Goal: Transaction & Acquisition: Purchase product/service

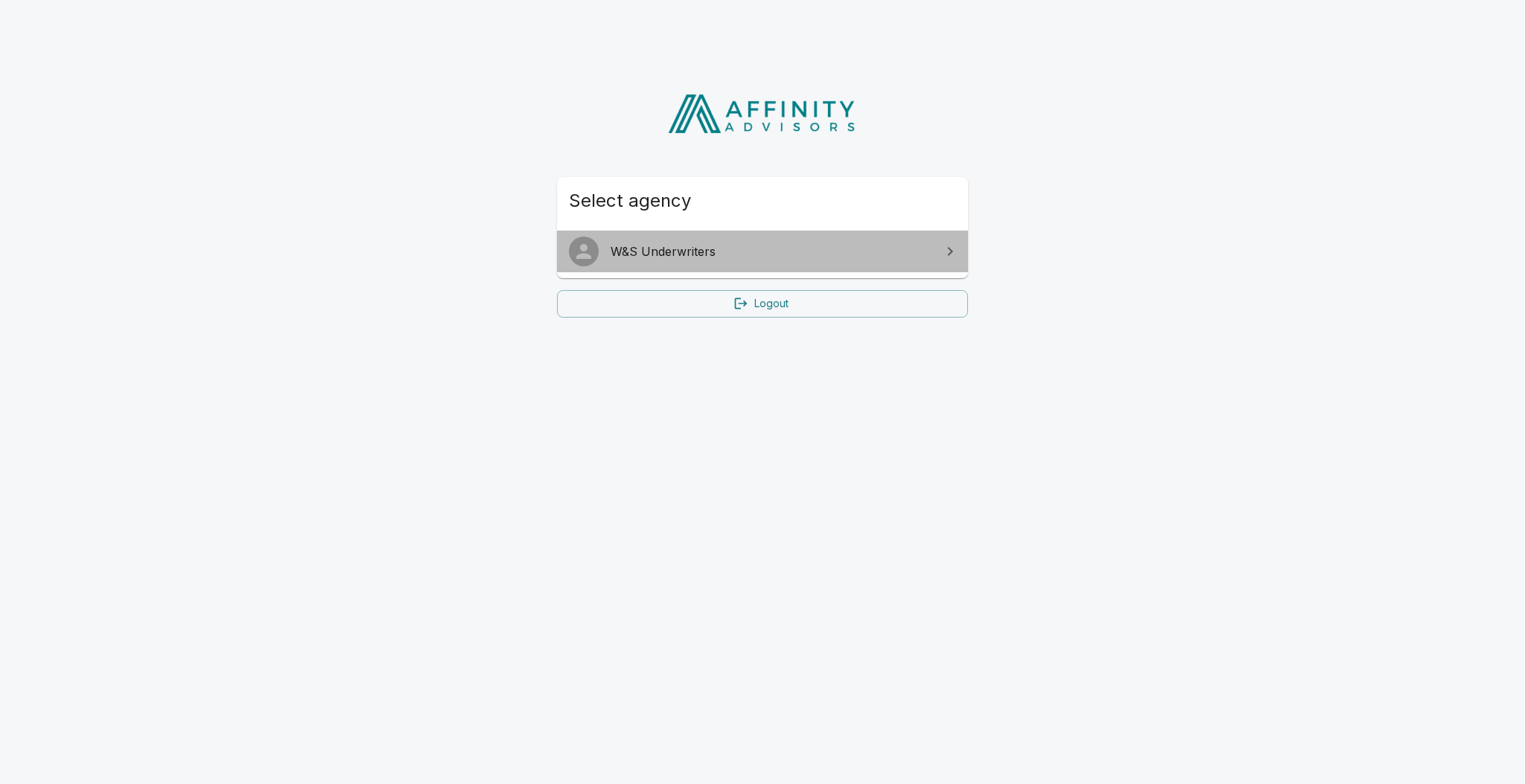
click at [904, 245] on span "W&S Underwriters" at bounding box center [770, 251] width 322 height 18
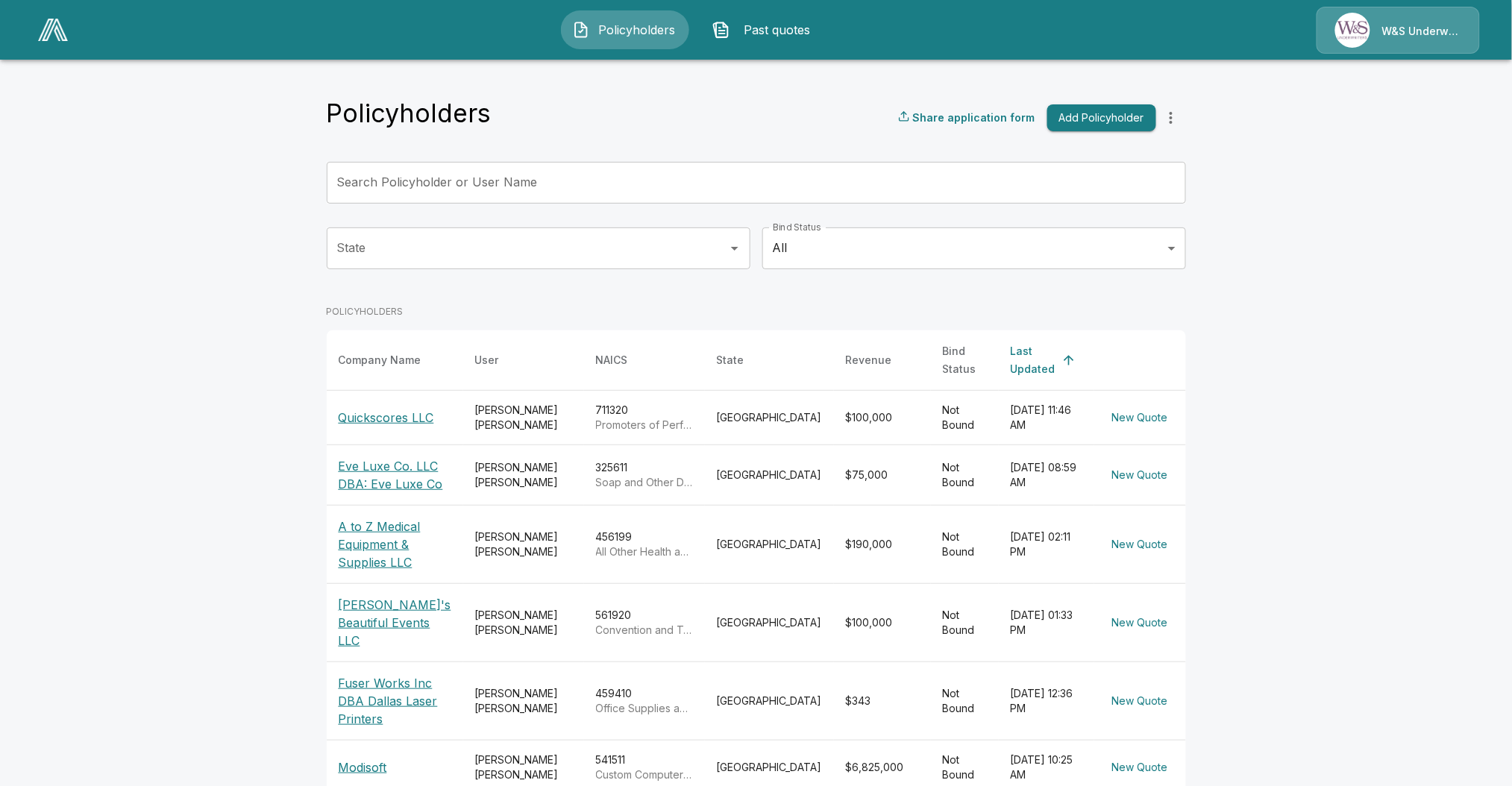
click at [389, 417] on p "Quickscores LLC" at bounding box center [394, 417] width 113 height 18
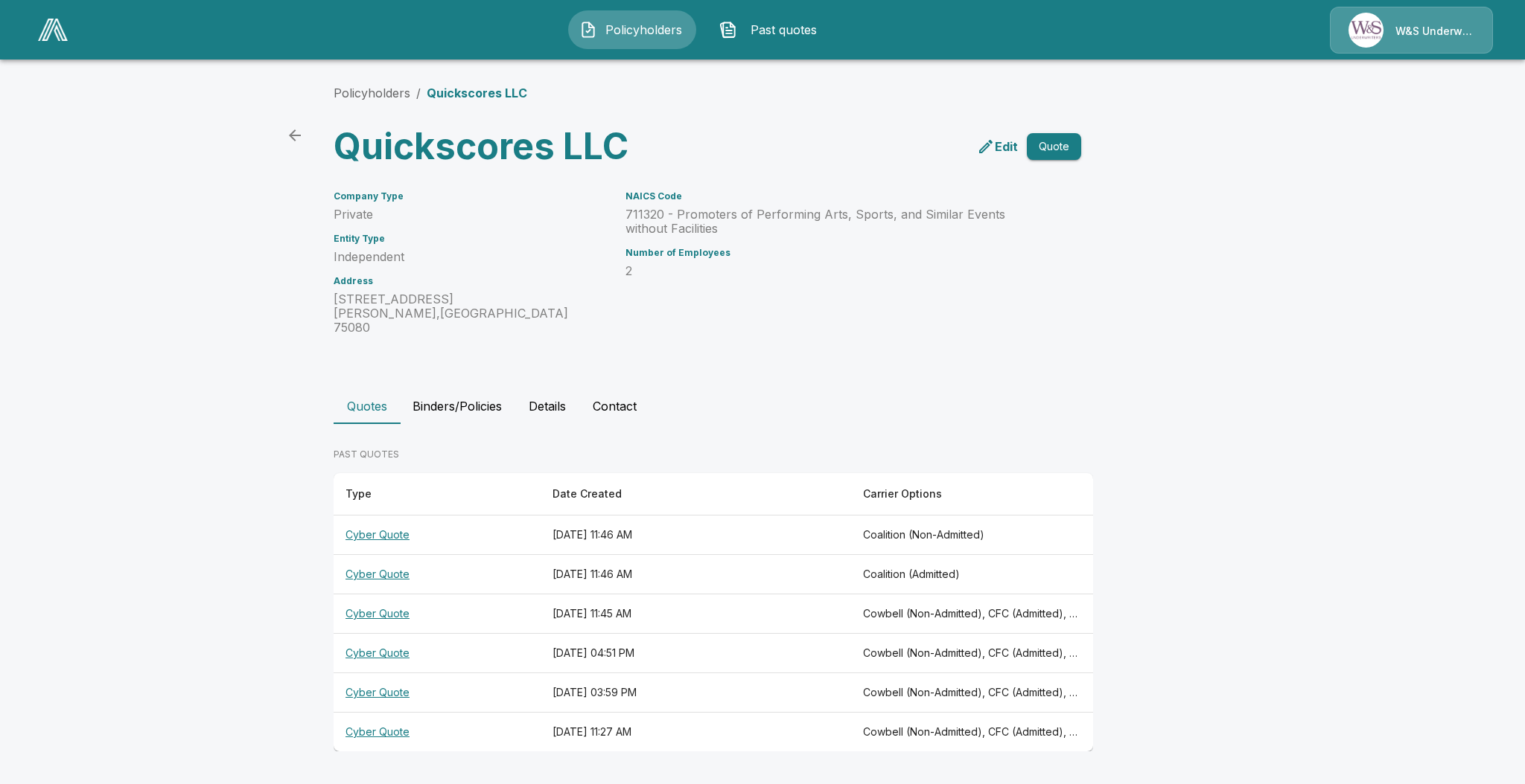
click at [883, 307] on div "NAICS Code 711320 - Promoters of Performing Arts, Sports, and Similar Events wi…" at bounding box center [825, 254] width 438 height 161
drag, startPoint x: 990, startPoint y: 142, endPoint x: 965, endPoint y: 148, distance: 25.7
click at [965, 148] on div "Edit Quote" at bounding box center [891, 140] width 380 height 54
click at [993, 145] on icon "edit" at bounding box center [986, 146] width 18 height 18
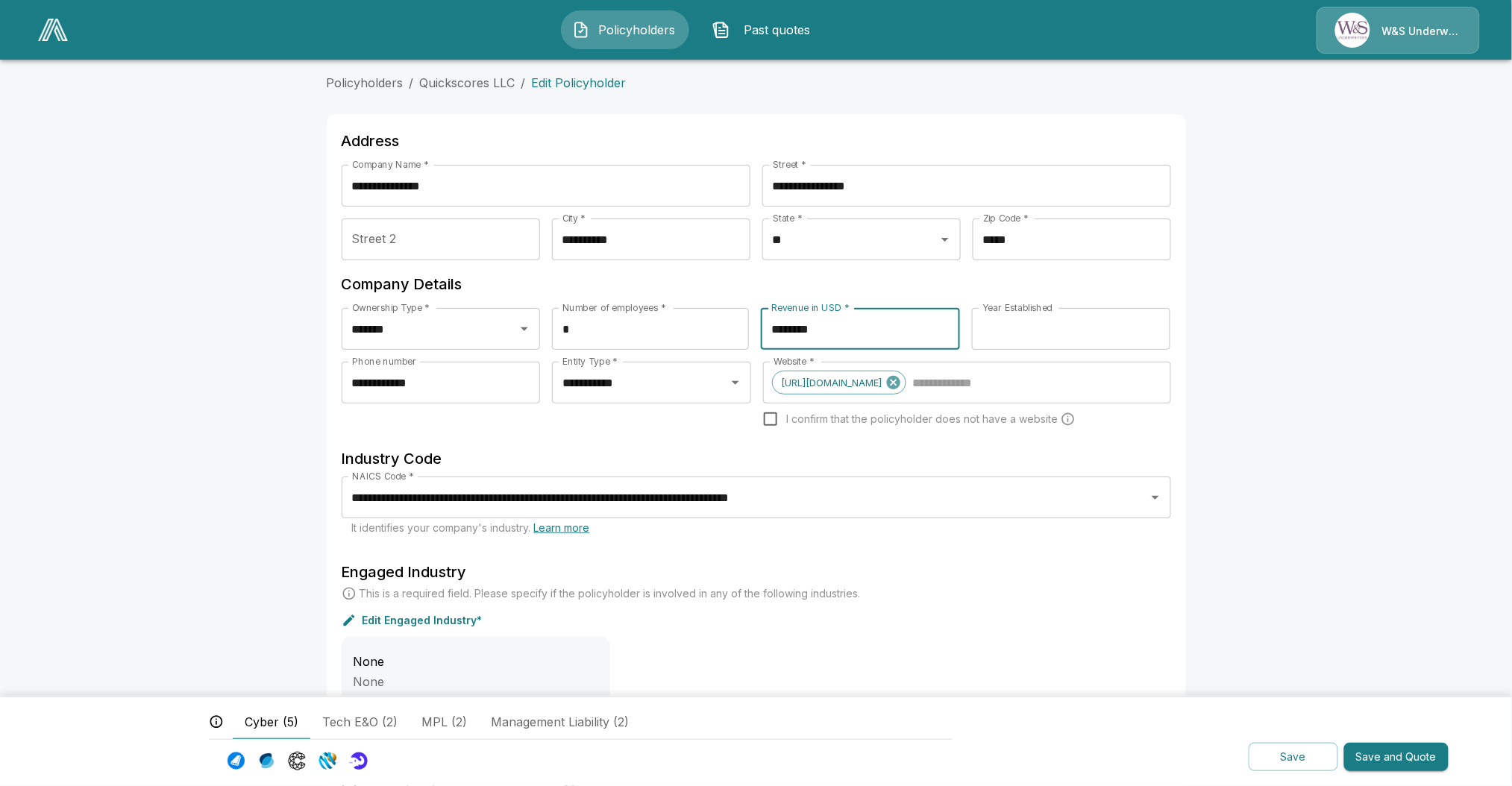
click at [877, 327] on input "********" at bounding box center [860, 329] width 199 height 42
type input "*******"
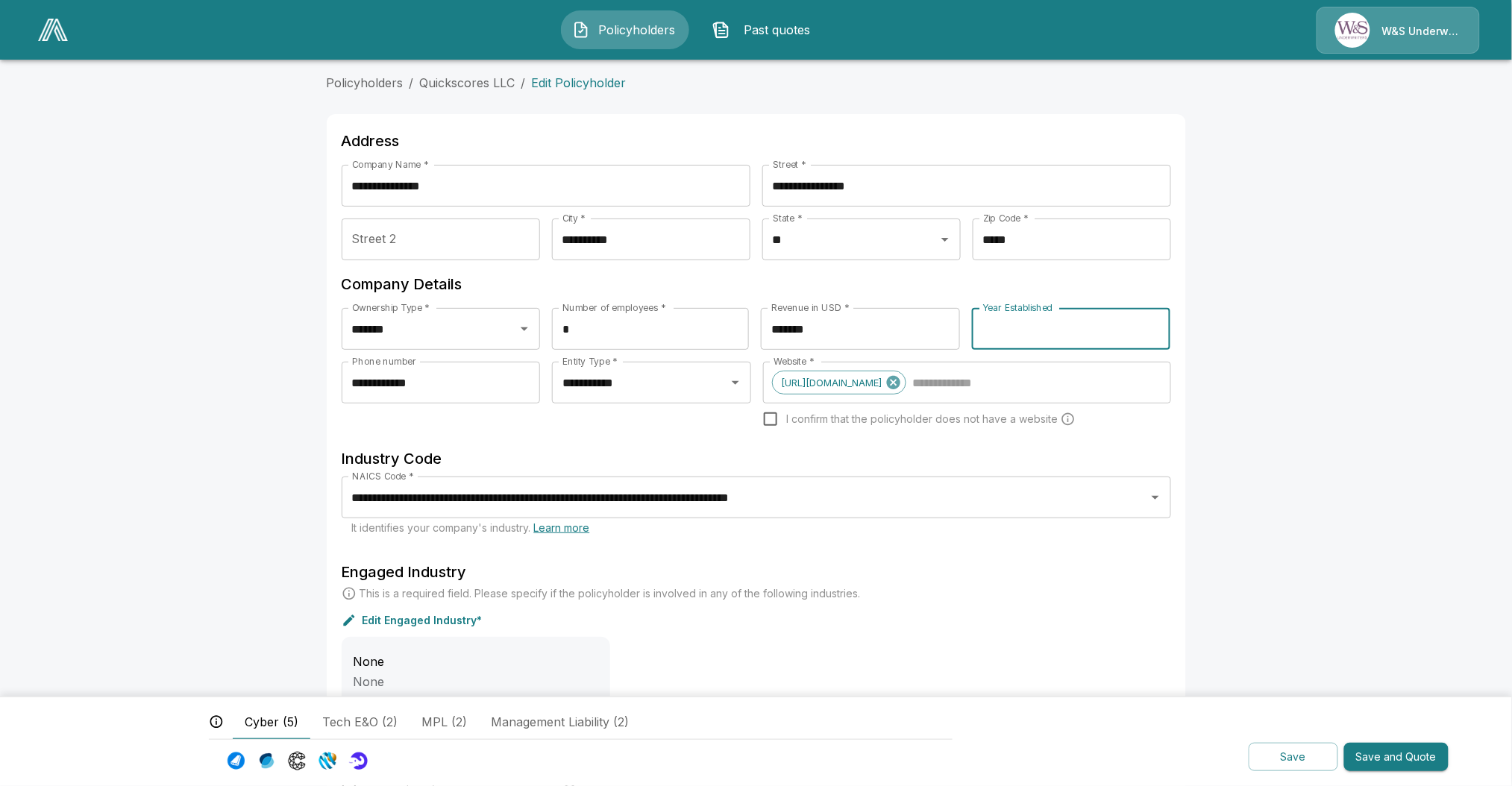
scroll to position [229, 0]
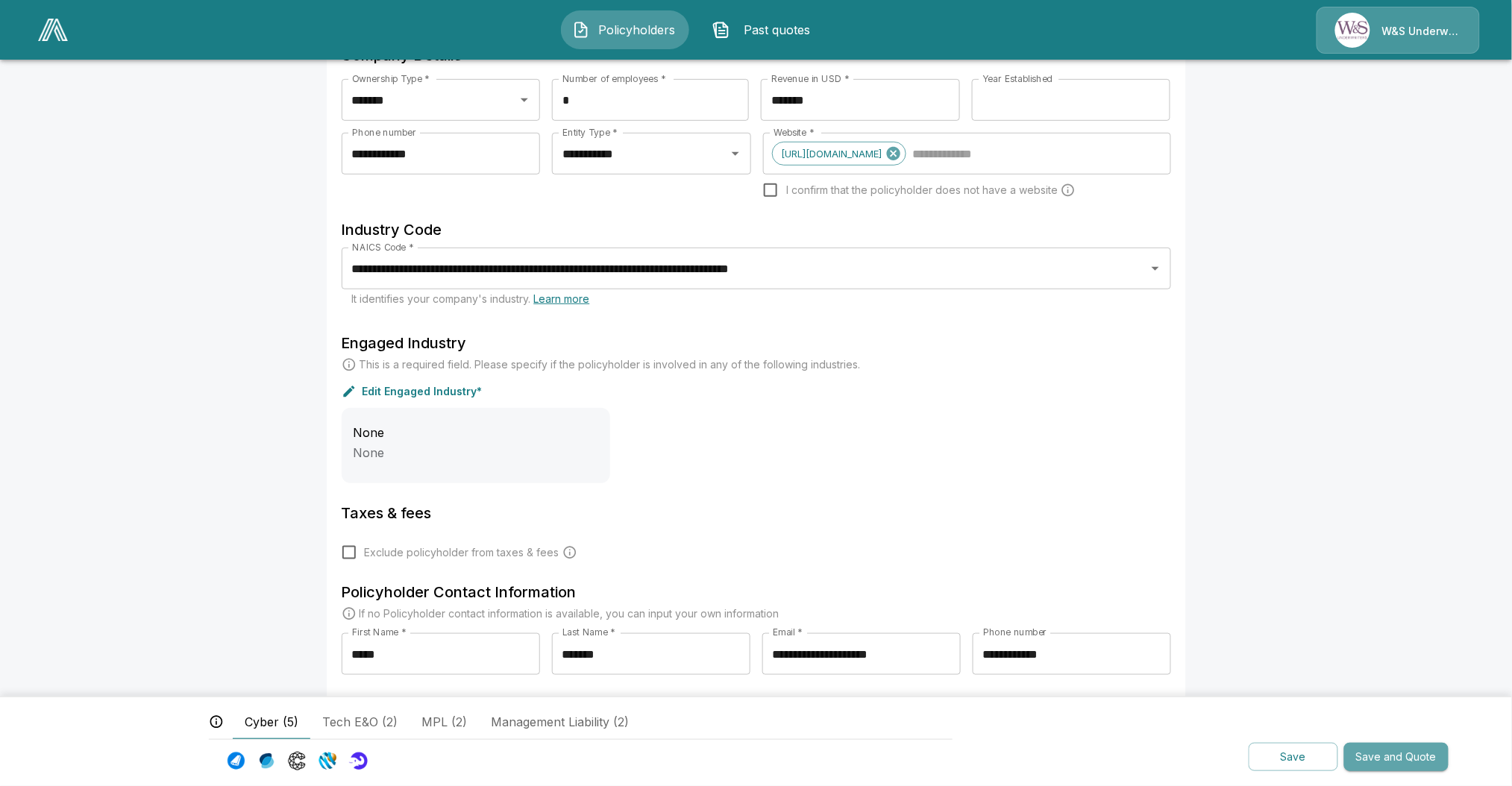
click at [1412, 763] on button "Save and Quote" at bounding box center [1396, 757] width 105 height 29
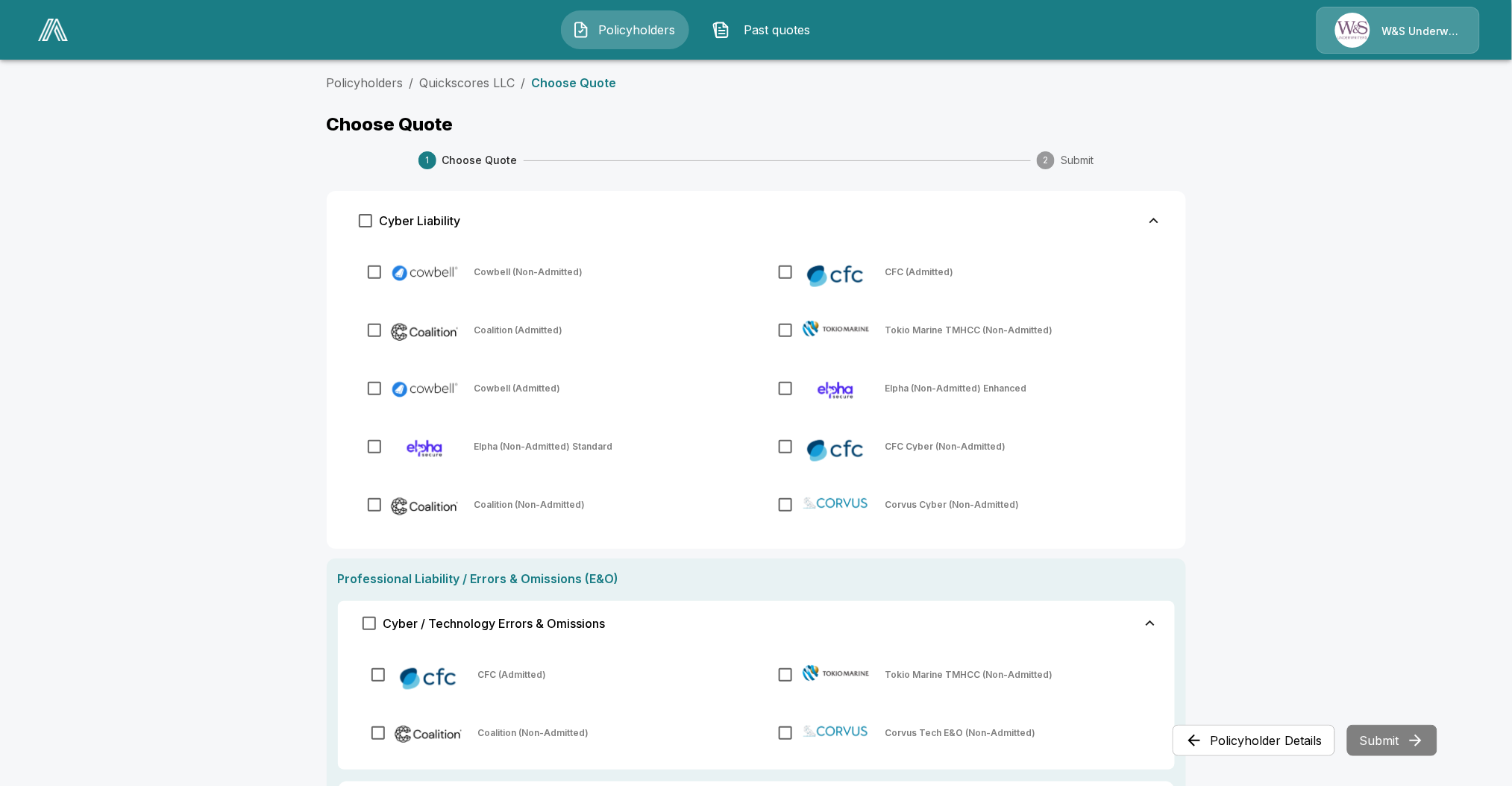
click at [363, 328] on div "Coalition (Admitted)" at bounding box center [550, 330] width 396 height 43
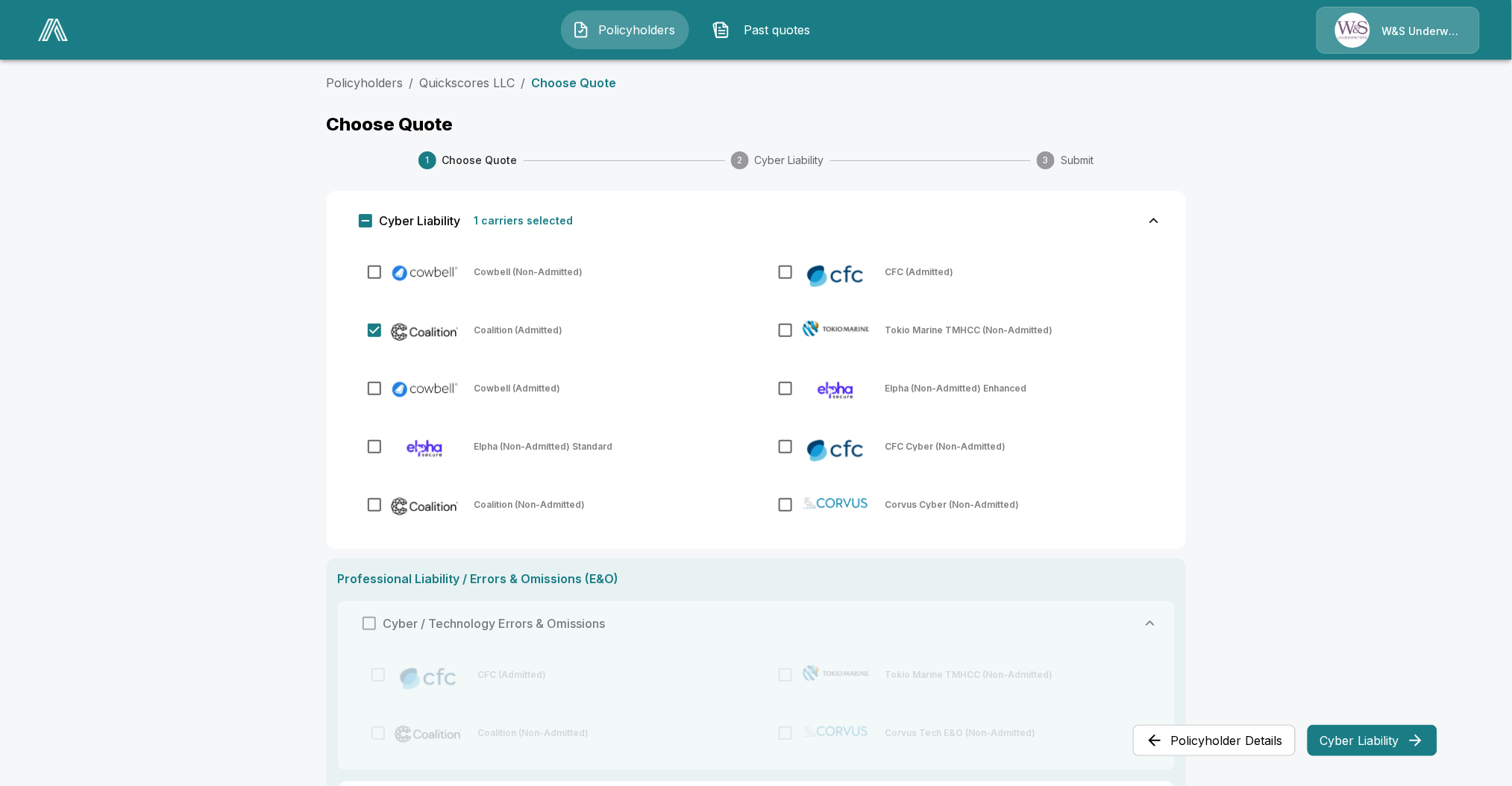
click at [1407, 749] on icon "button" at bounding box center [1416, 741] width 18 height 18
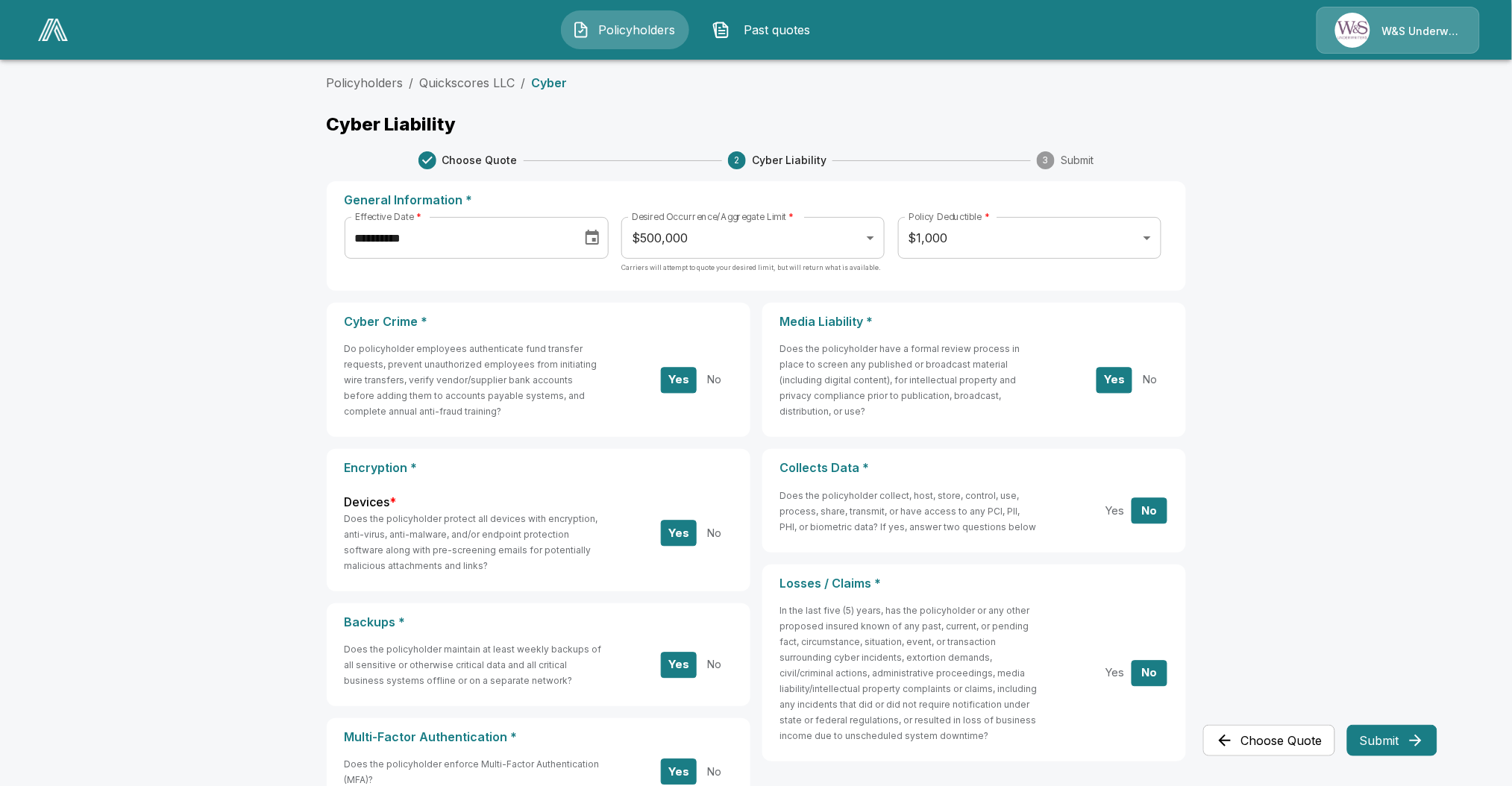
drag, startPoint x: 1406, startPoint y: 749, endPoint x: 1419, endPoint y: 535, distance: 214.4
click at [1417, 535] on main "**********" at bounding box center [756, 546] width 1512 height 1094
click at [600, 235] on icon "Choose date, selected date is Aug 15, 2025" at bounding box center [592, 238] width 18 height 18
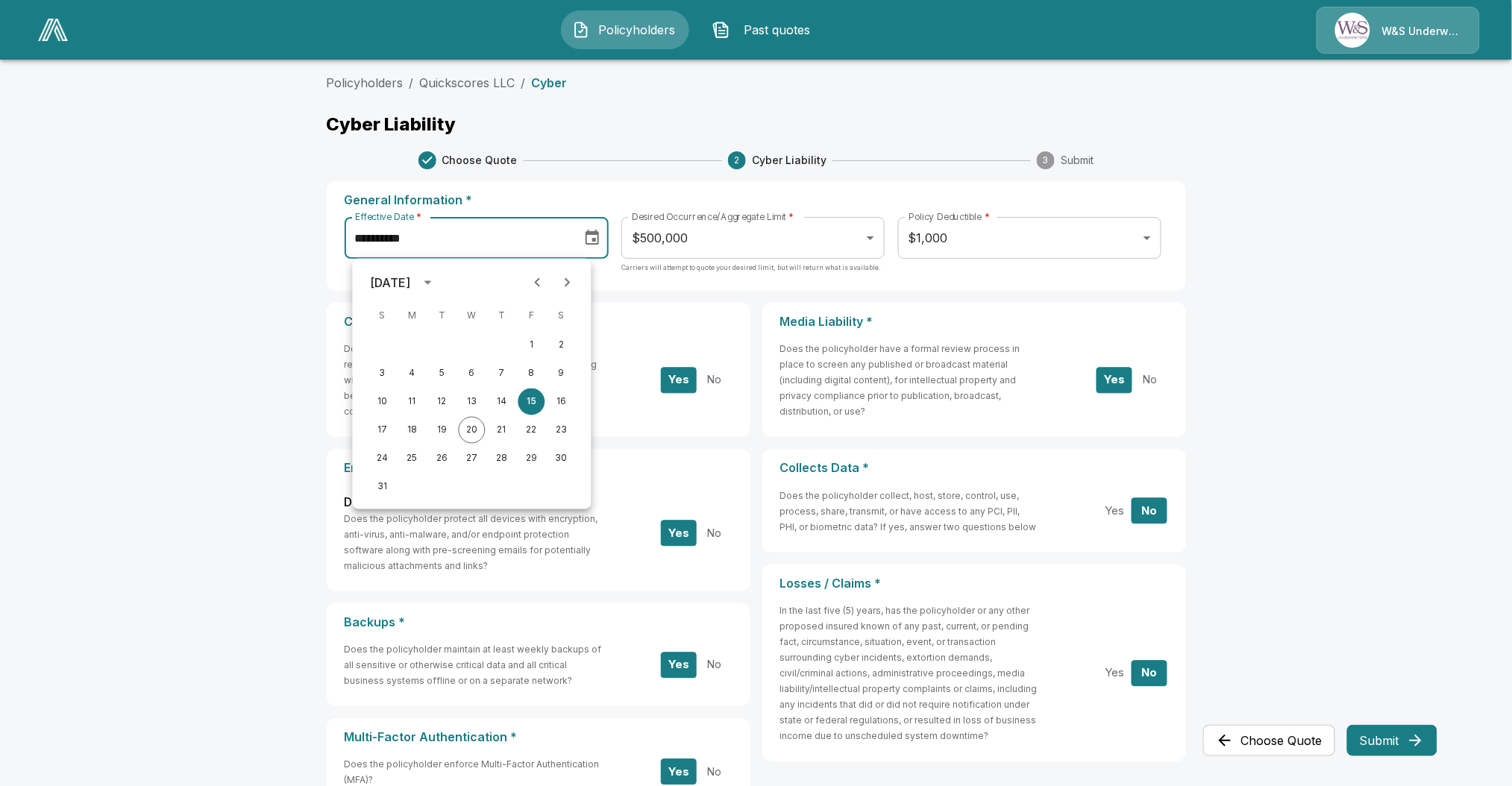
click at [567, 272] on button "Next month" at bounding box center [567, 283] width 30 height 30
click at [413, 402] on button "15" at bounding box center [412, 401] width 27 height 27
type input "**********"
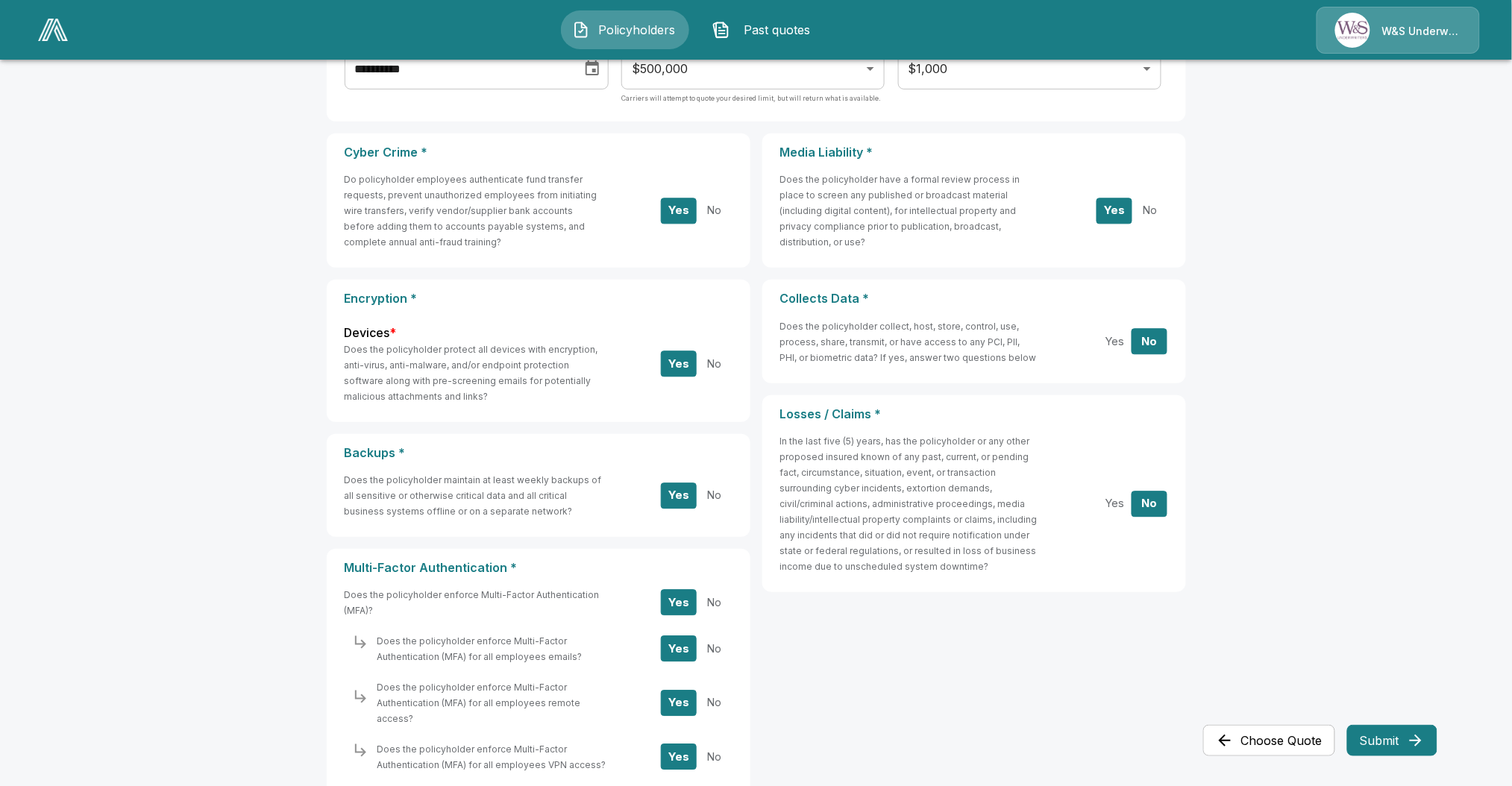
scroll to position [291, 0]
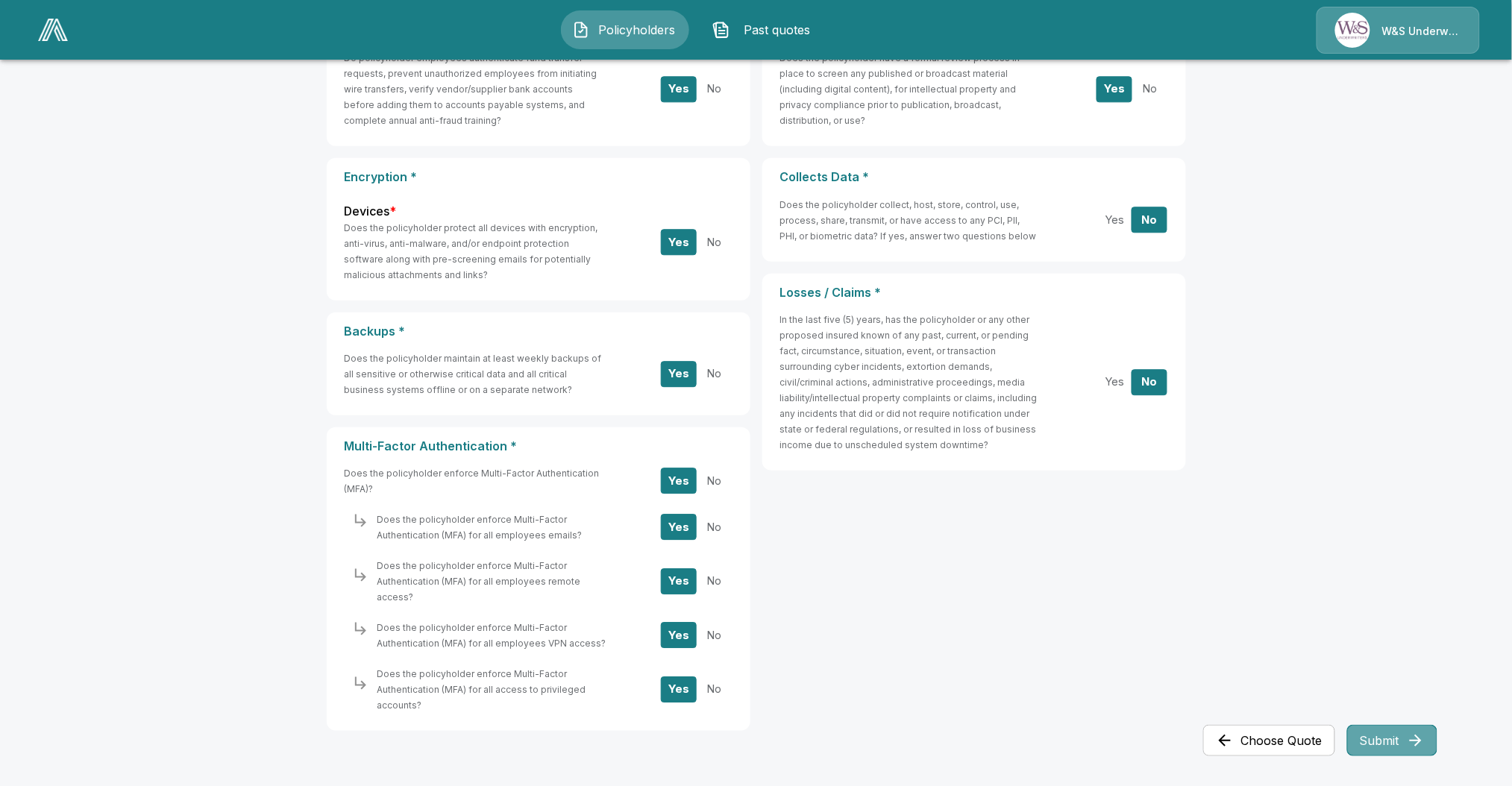
click at [1384, 744] on button "Submit" at bounding box center [1392, 740] width 90 height 31
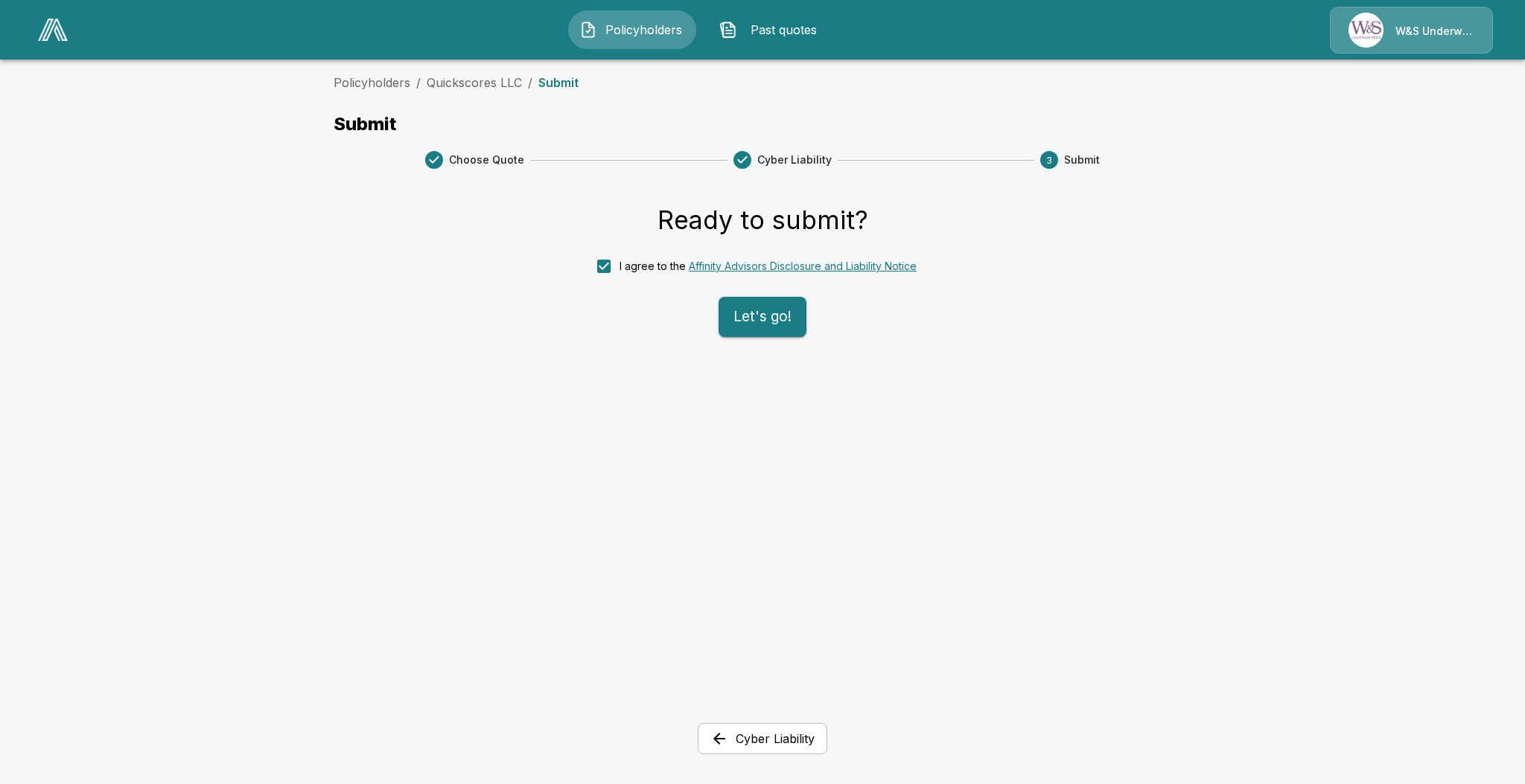
click at [743, 310] on button "Let's go!" at bounding box center [762, 317] width 88 height 40
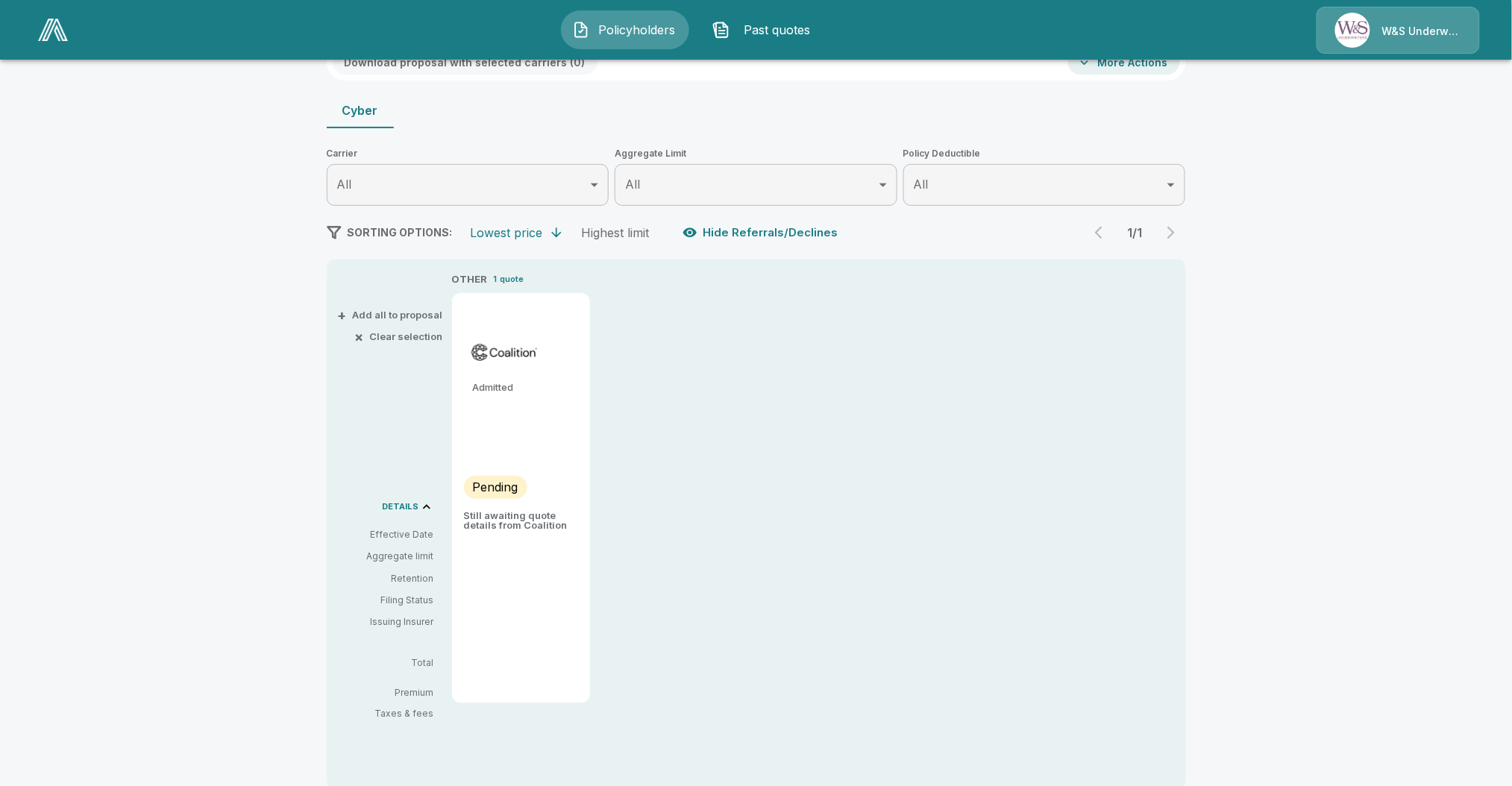
scroll to position [115, 0]
type input "******"
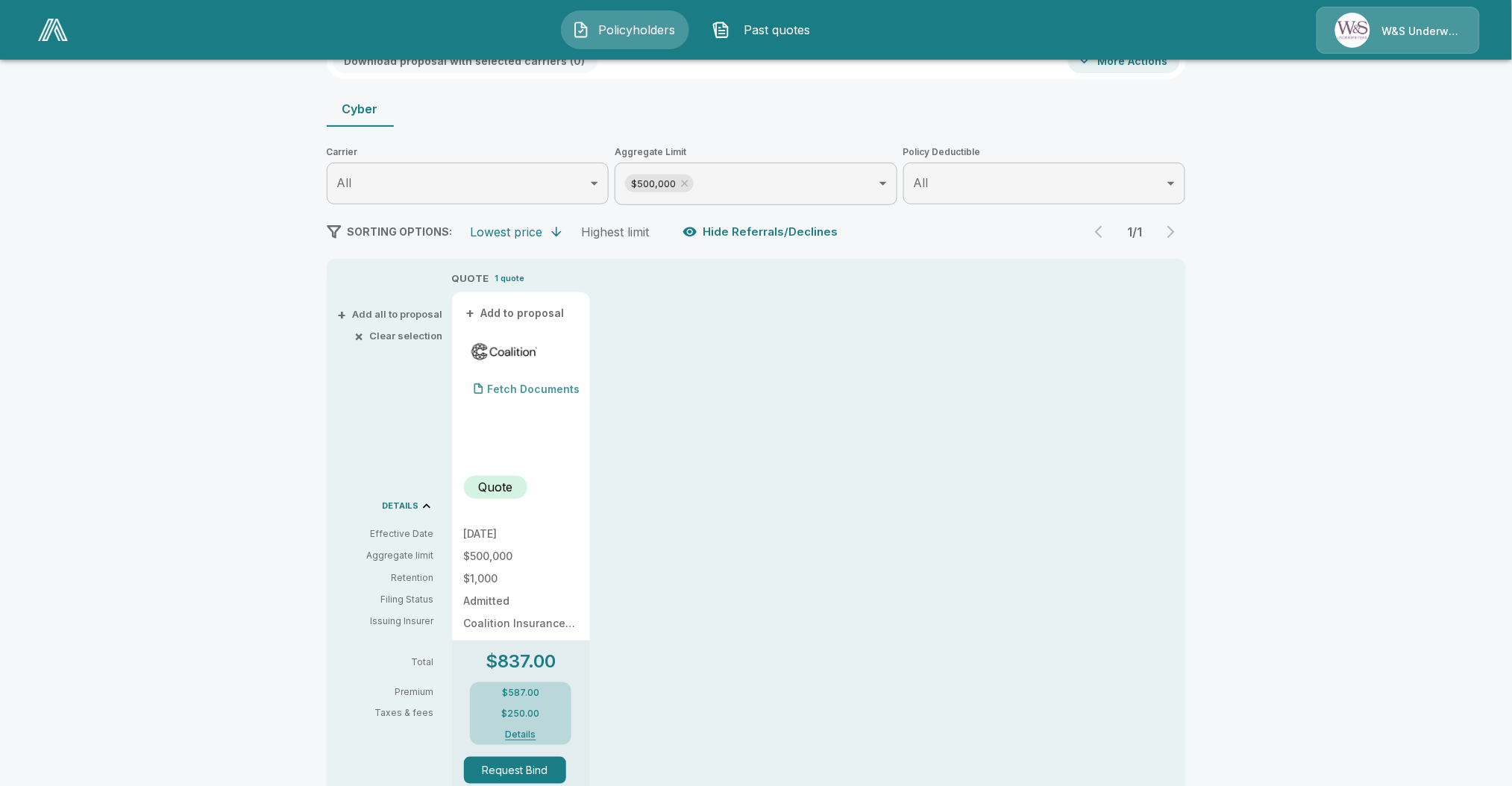
click at [520, 382] on div "Fetch Documents" at bounding box center [522, 390] width 117 height 30
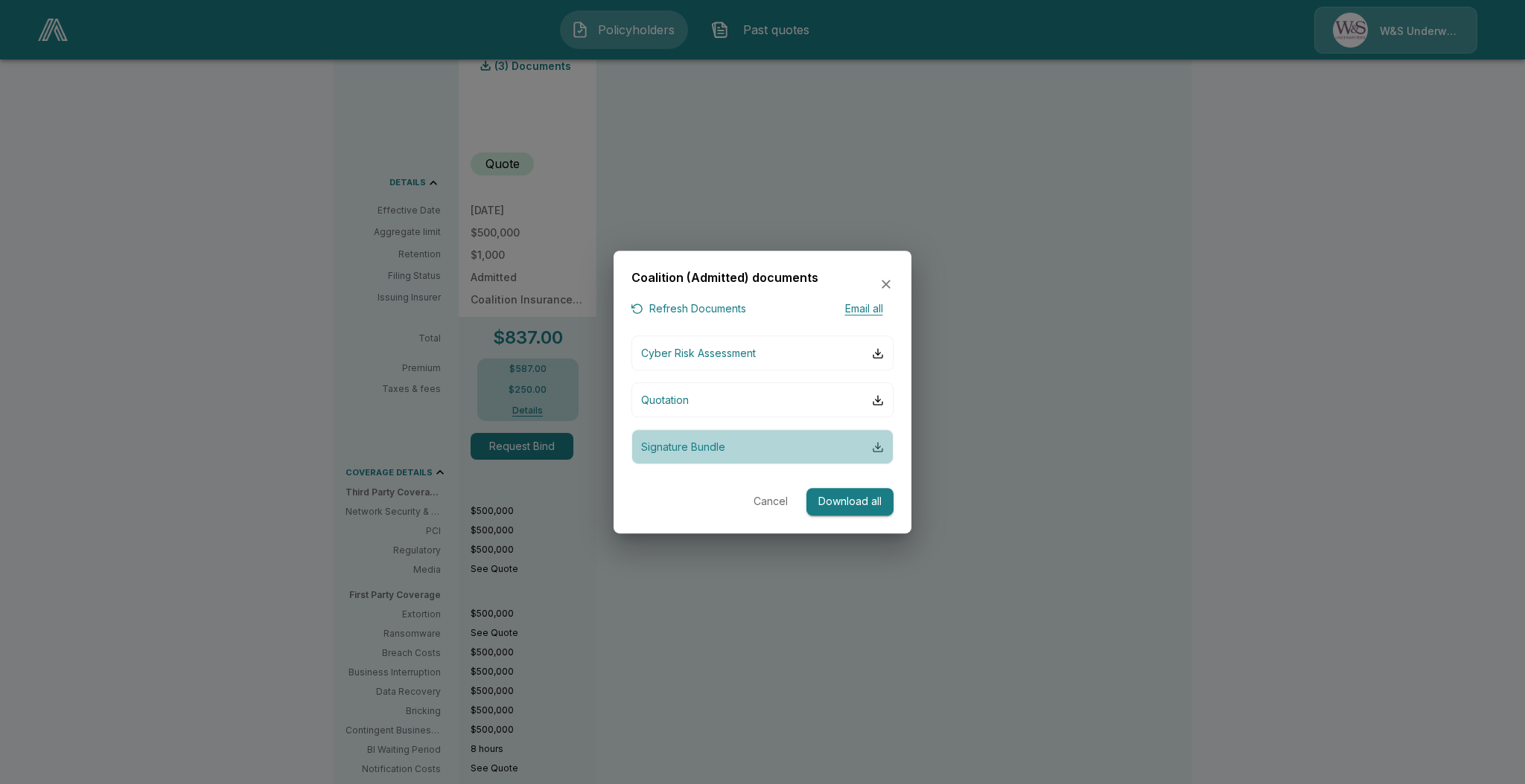
click at [878, 448] on div "button" at bounding box center [878, 447] width 12 height 12
click at [884, 287] on icon "button" at bounding box center [885, 284] width 15 height 15
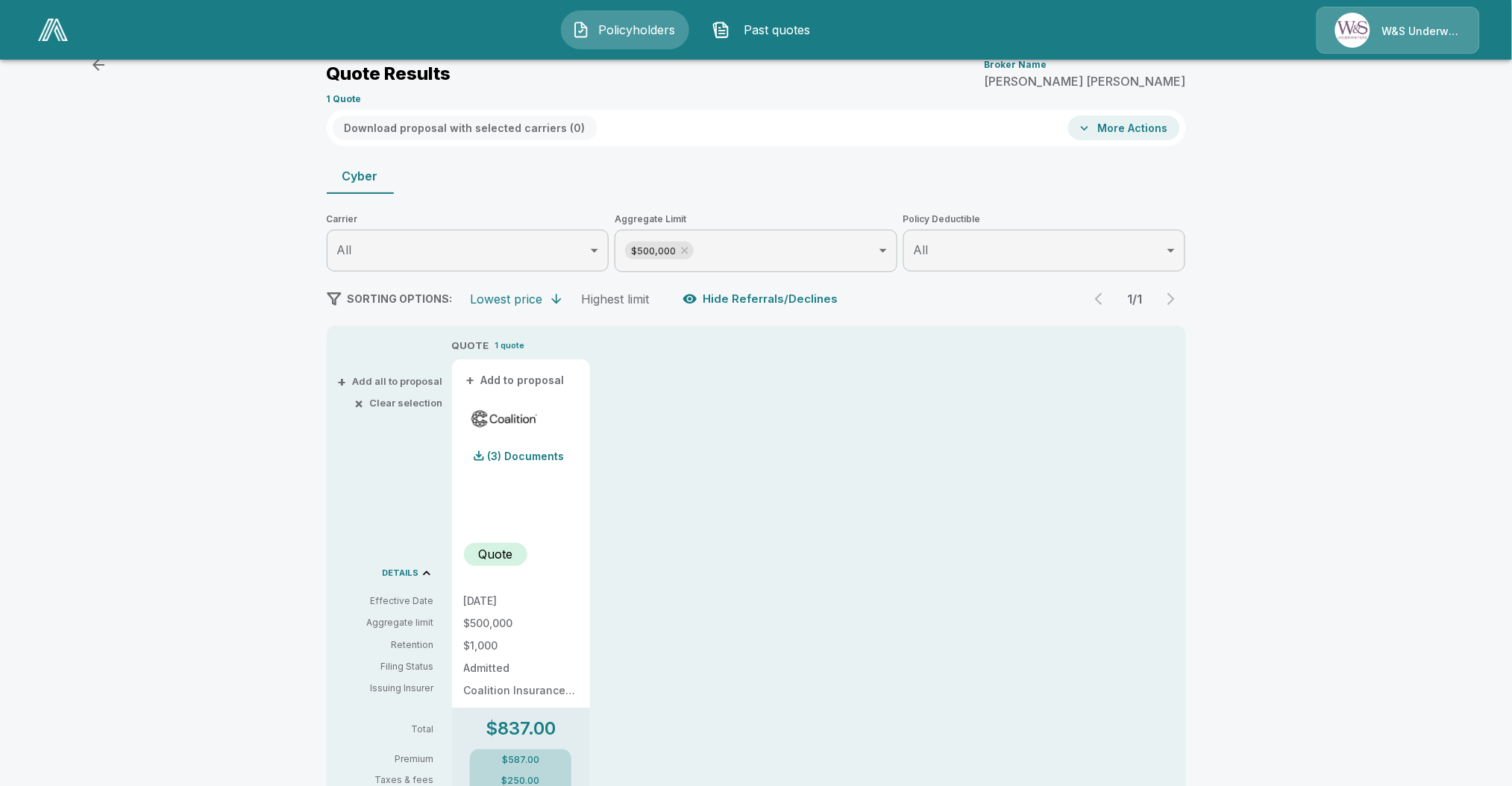
scroll to position [0, 0]
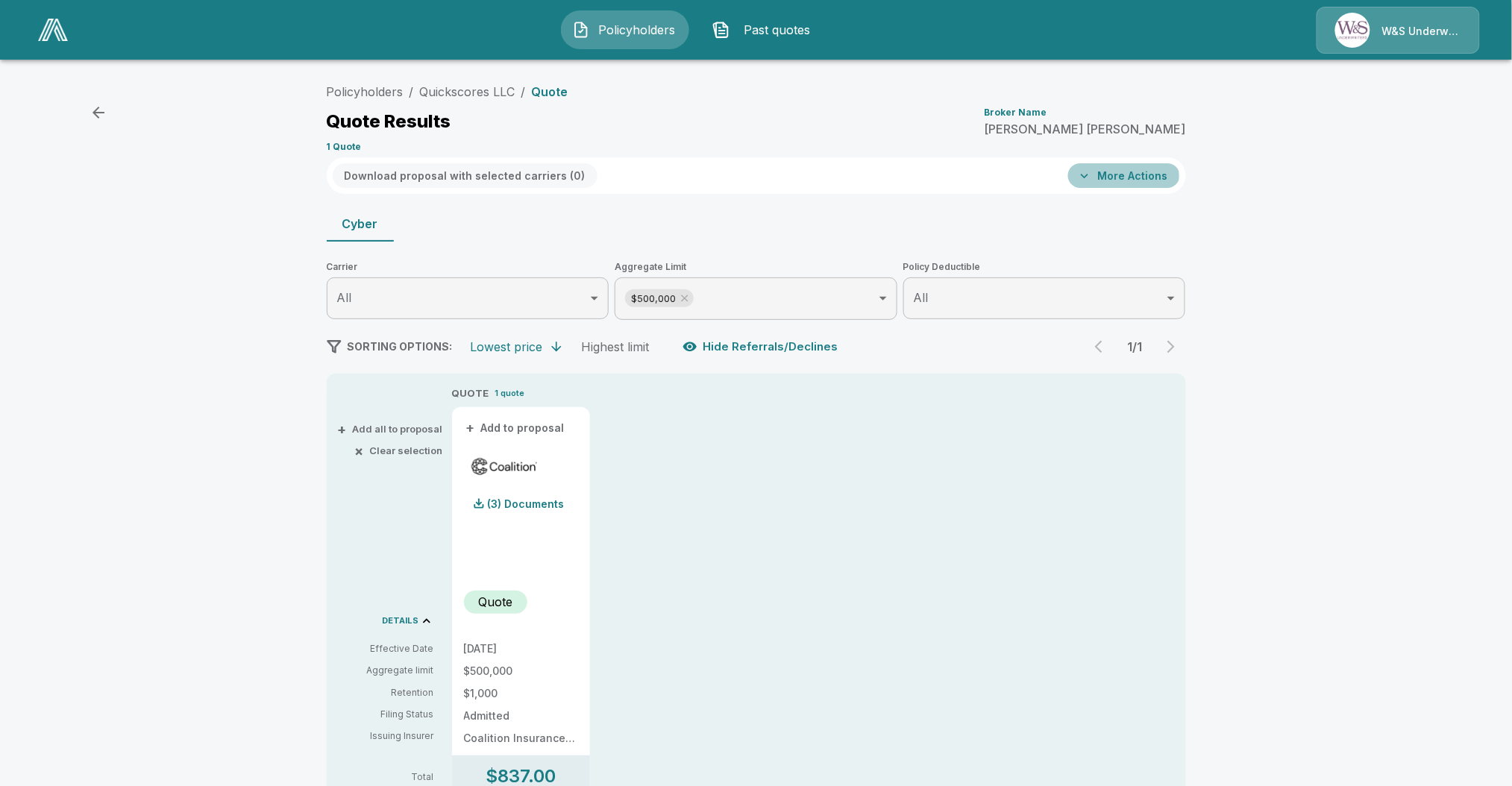
click at [1131, 177] on button "More Actions" at bounding box center [1125, 176] width 112 height 25
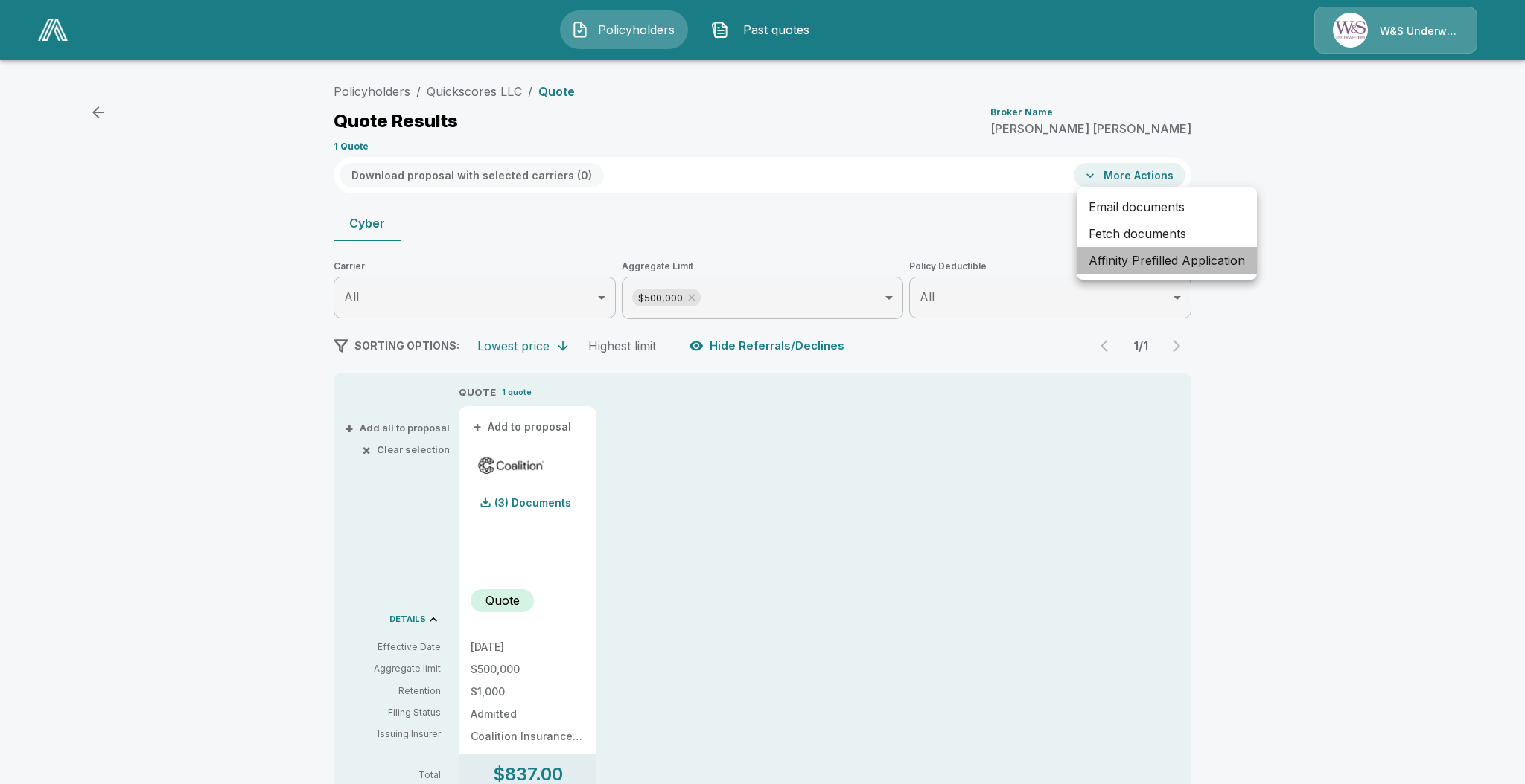
click at [1166, 256] on li "Affinity Prefilled Application" at bounding box center [1166, 260] width 180 height 27
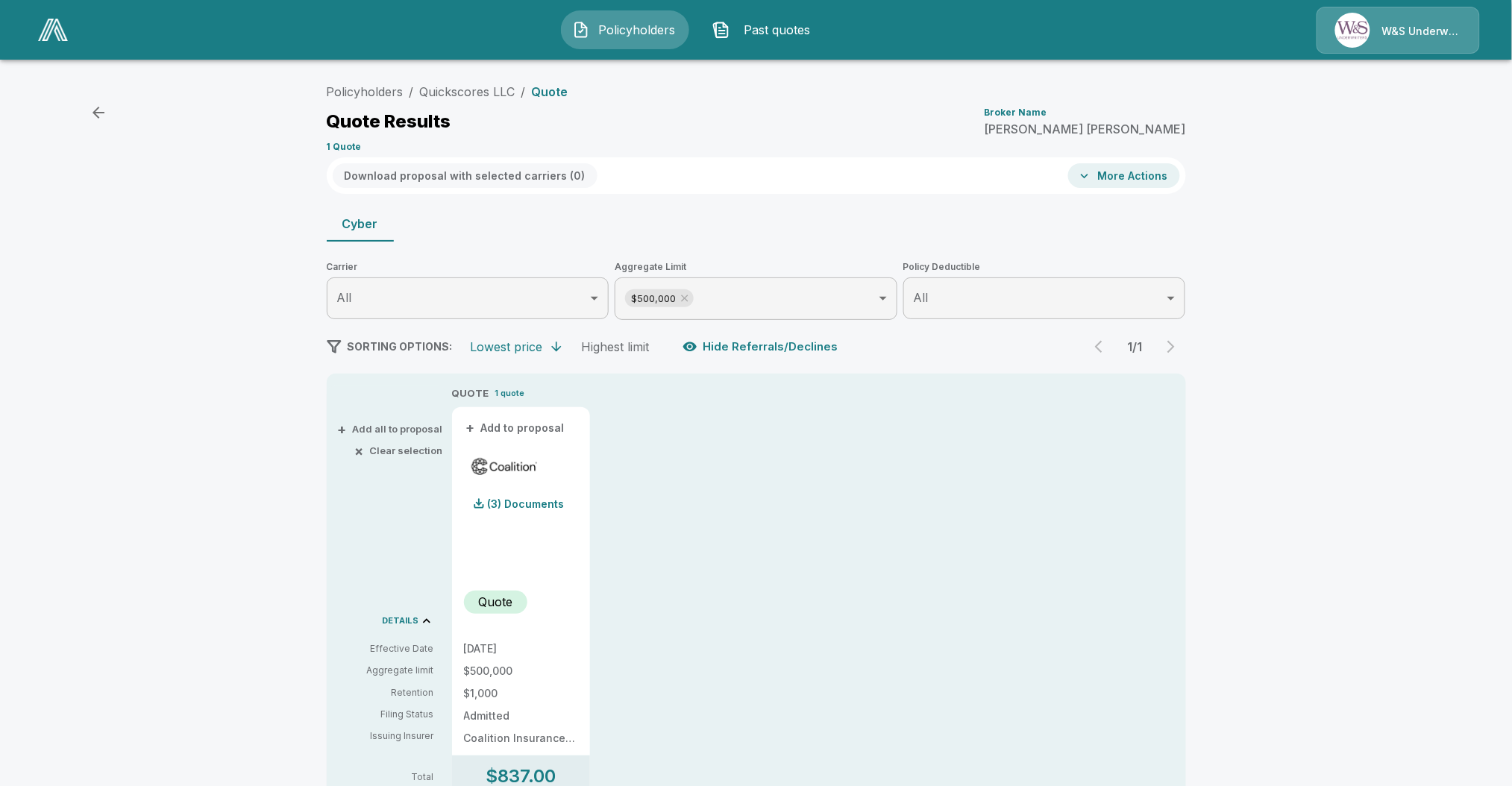
click at [959, 228] on div "Cyber" at bounding box center [756, 224] width 859 height 36
click at [203, 187] on iframe "Chat Widget" at bounding box center [167, 486] width 335 height 600
click at [723, 28] on img "button" at bounding box center [721, 30] width 18 height 18
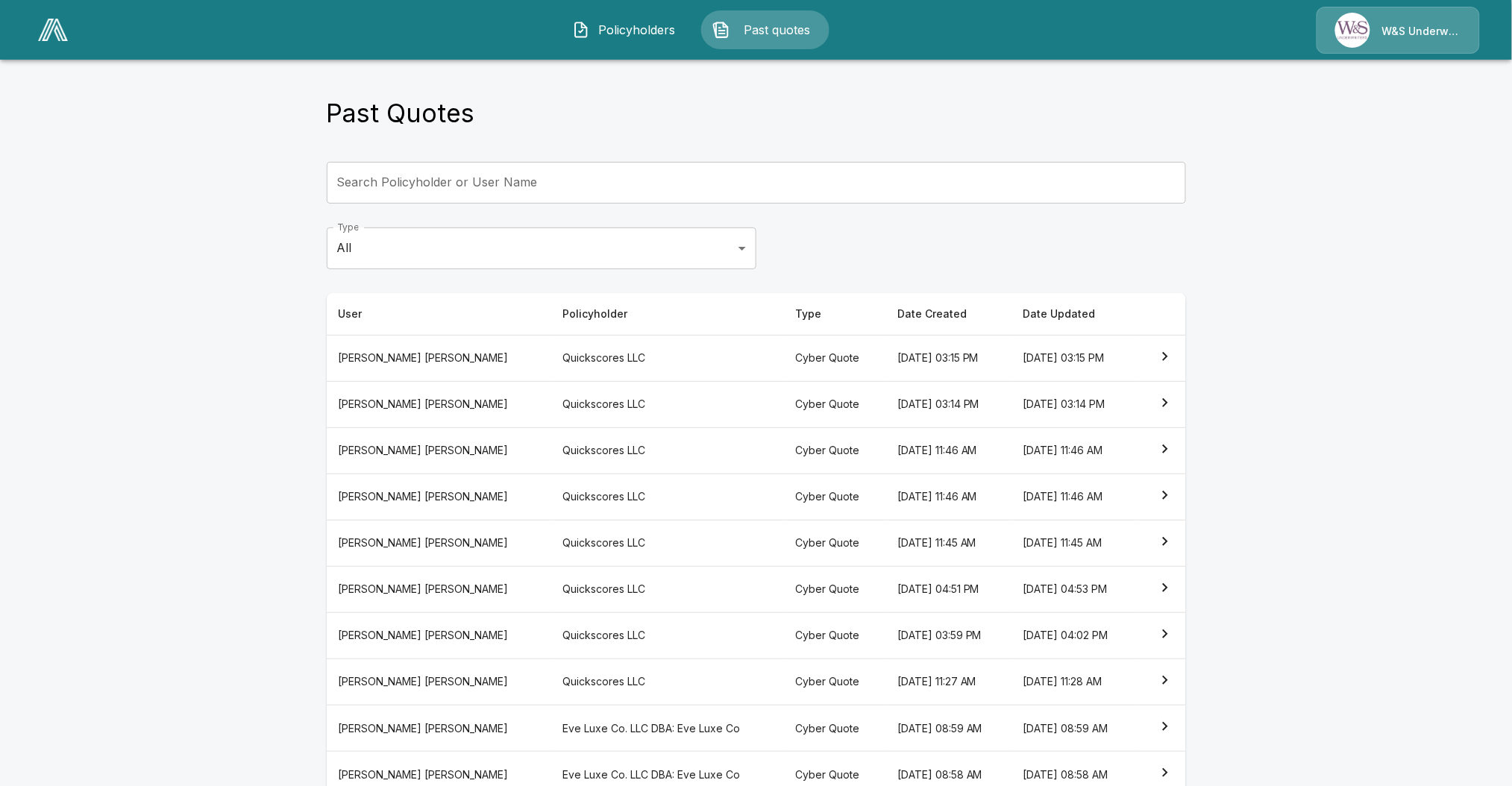
click at [894, 399] on th "August 20, 2025 at 03:14 PM" at bounding box center [949, 404] width 126 height 46
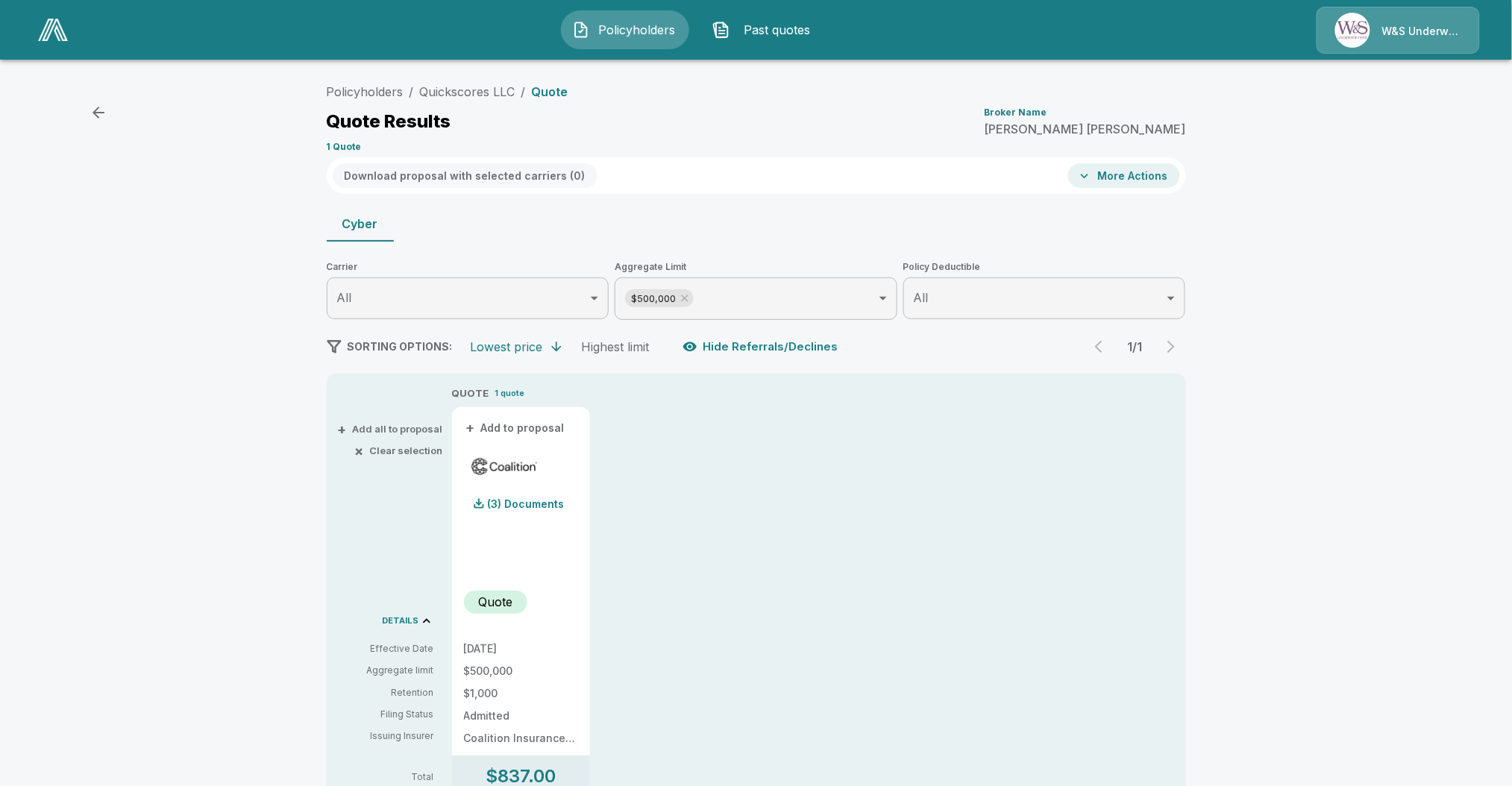
click at [750, 43] on button "Past quotes" at bounding box center [765, 29] width 128 height 39
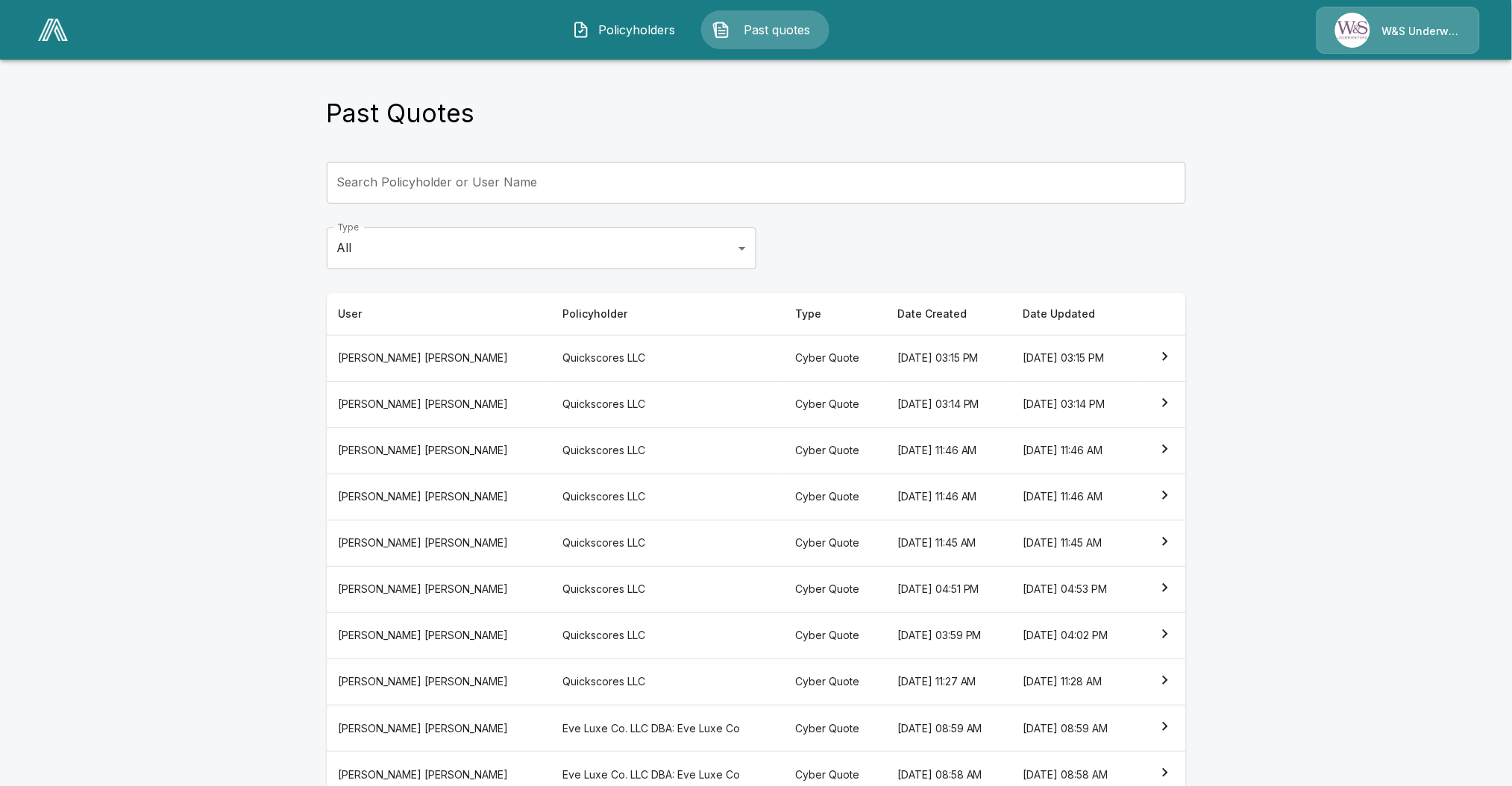
click at [923, 462] on th "August 18, 2025 at 11:46 AM" at bounding box center [949, 450] width 126 height 46
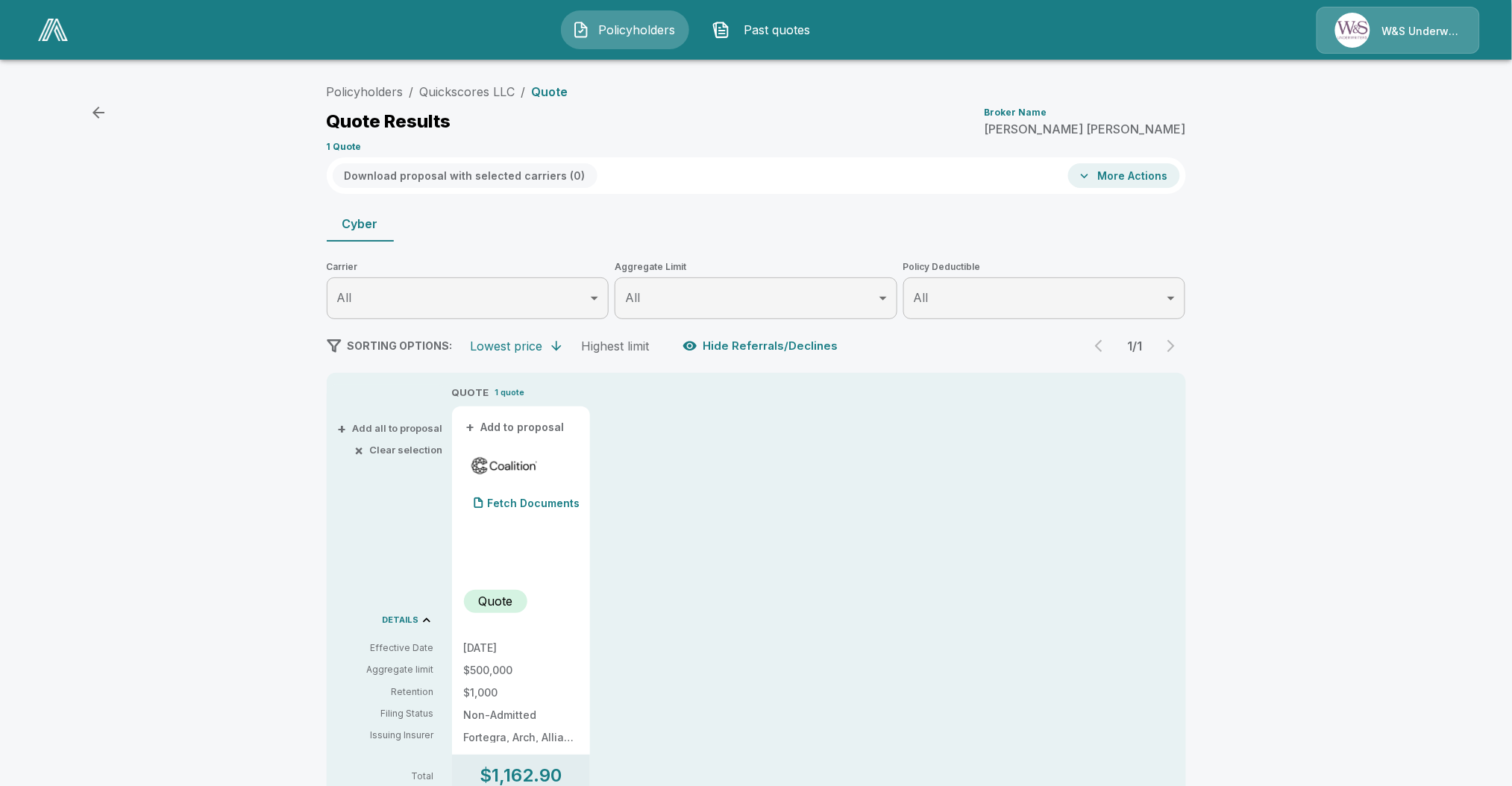
click at [765, 32] on span "Past quotes" at bounding box center [777, 30] width 82 height 18
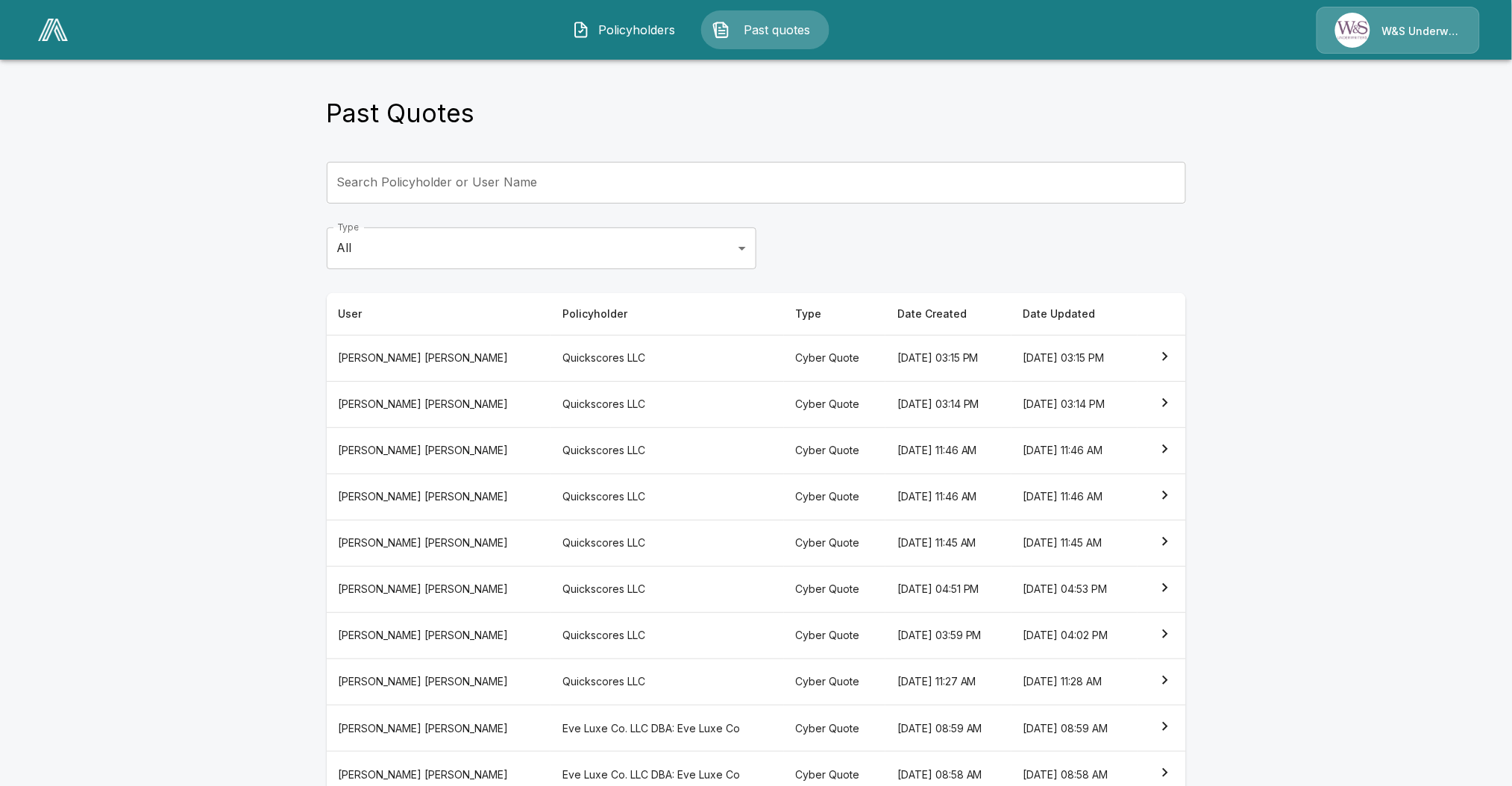
click at [574, 22] on img "button" at bounding box center [581, 30] width 18 height 18
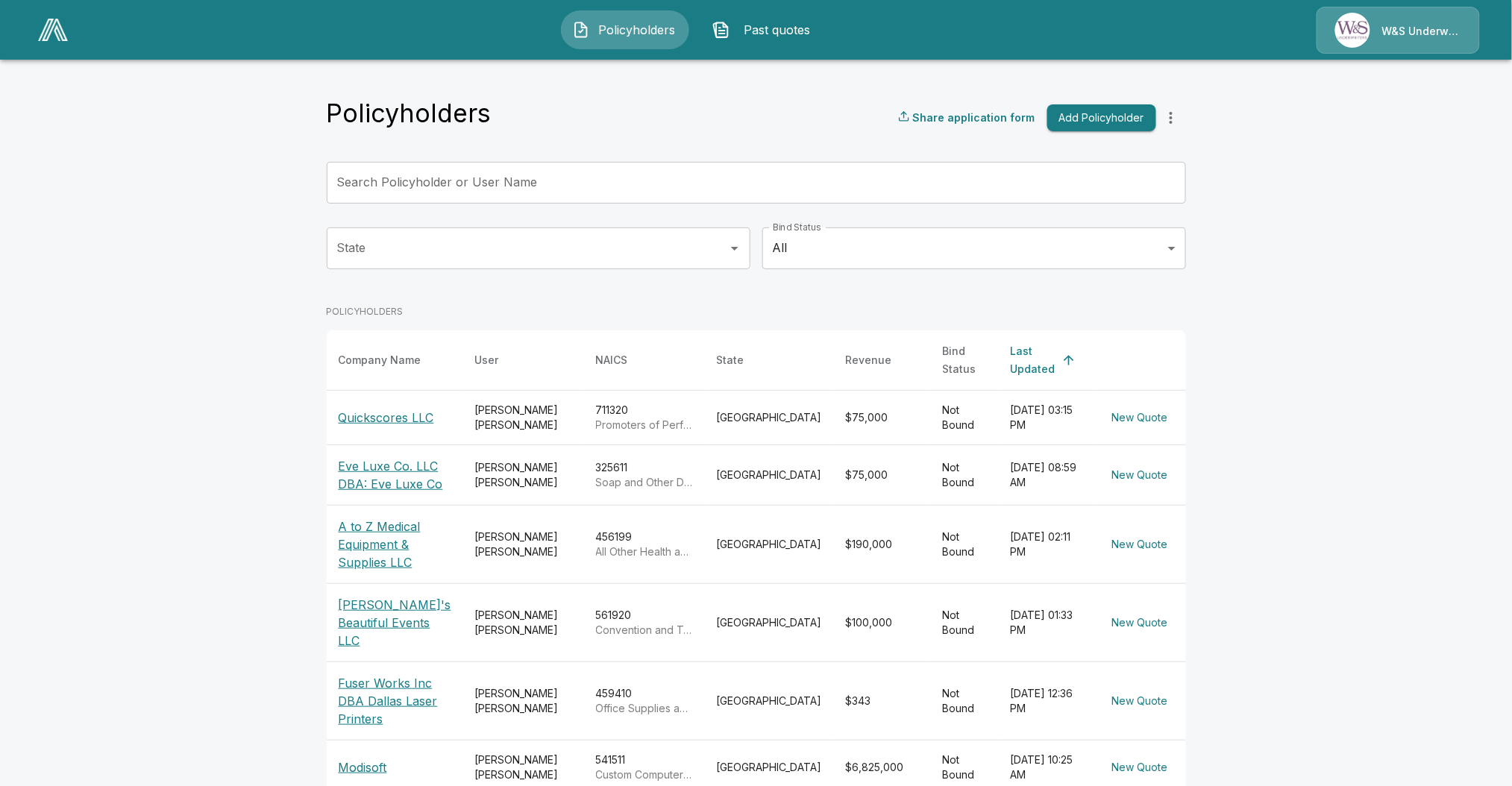
click at [394, 408] on p "Quickscores LLC" at bounding box center [394, 417] width 113 height 18
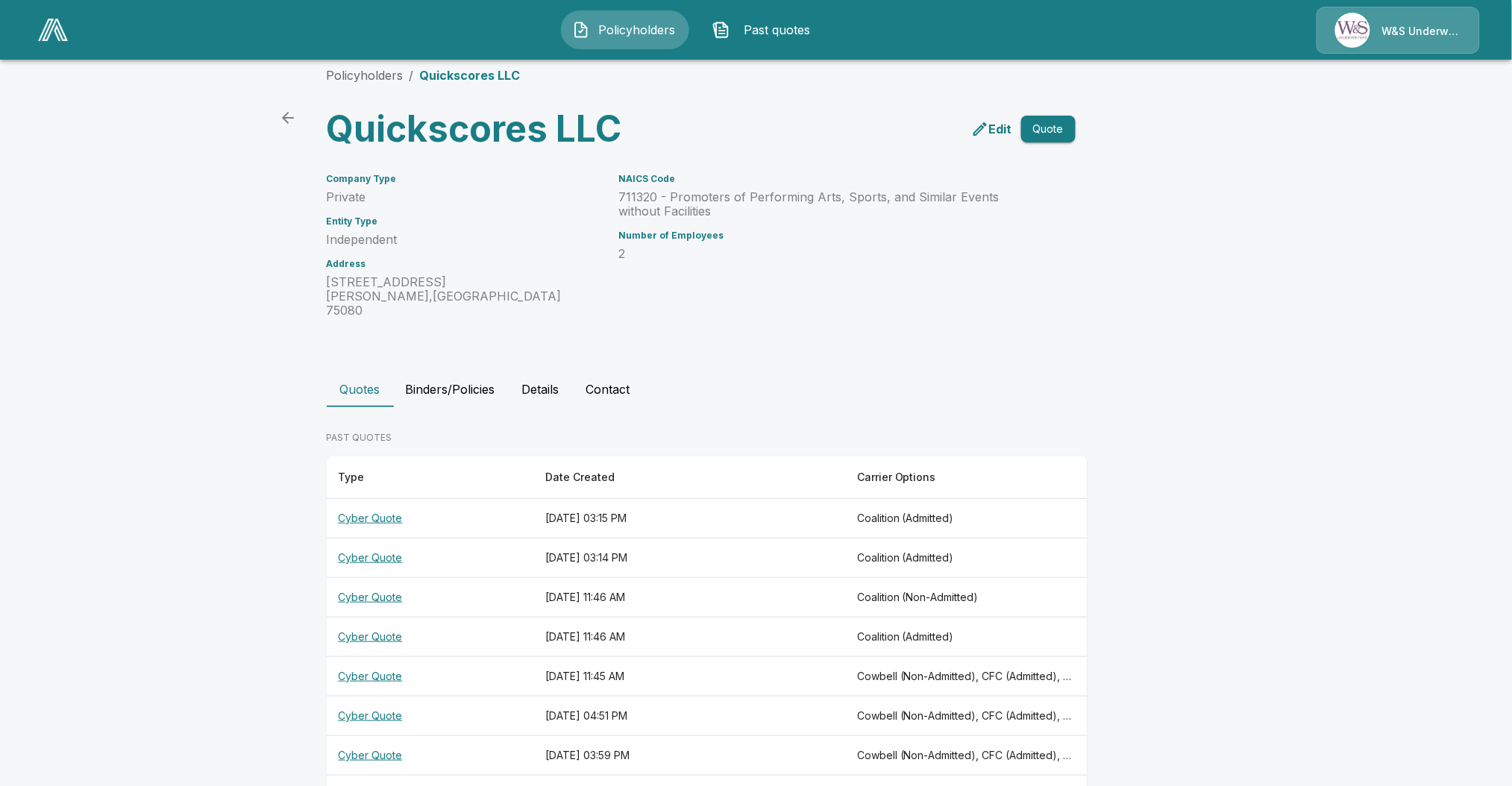
scroll to position [16, 0]
drag, startPoint x: 635, startPoint y: 193, endPoint x: 700, endPoint y: 212, distance: 67.7
click at [700, 212] on div "NAICS Code 711320 - Promoters of Performing Arts, Sports, and Similar Events wi…" at bounding box center [820, 239] width 438 height 162
copy p "711320 - Promoters of Performing Arts, Sports, and Similar Events without Facil…"
click at [646, 502] on th "August 20, 2025 at 03:15 PM" at bounding box center [689, 520] width 311 height 40
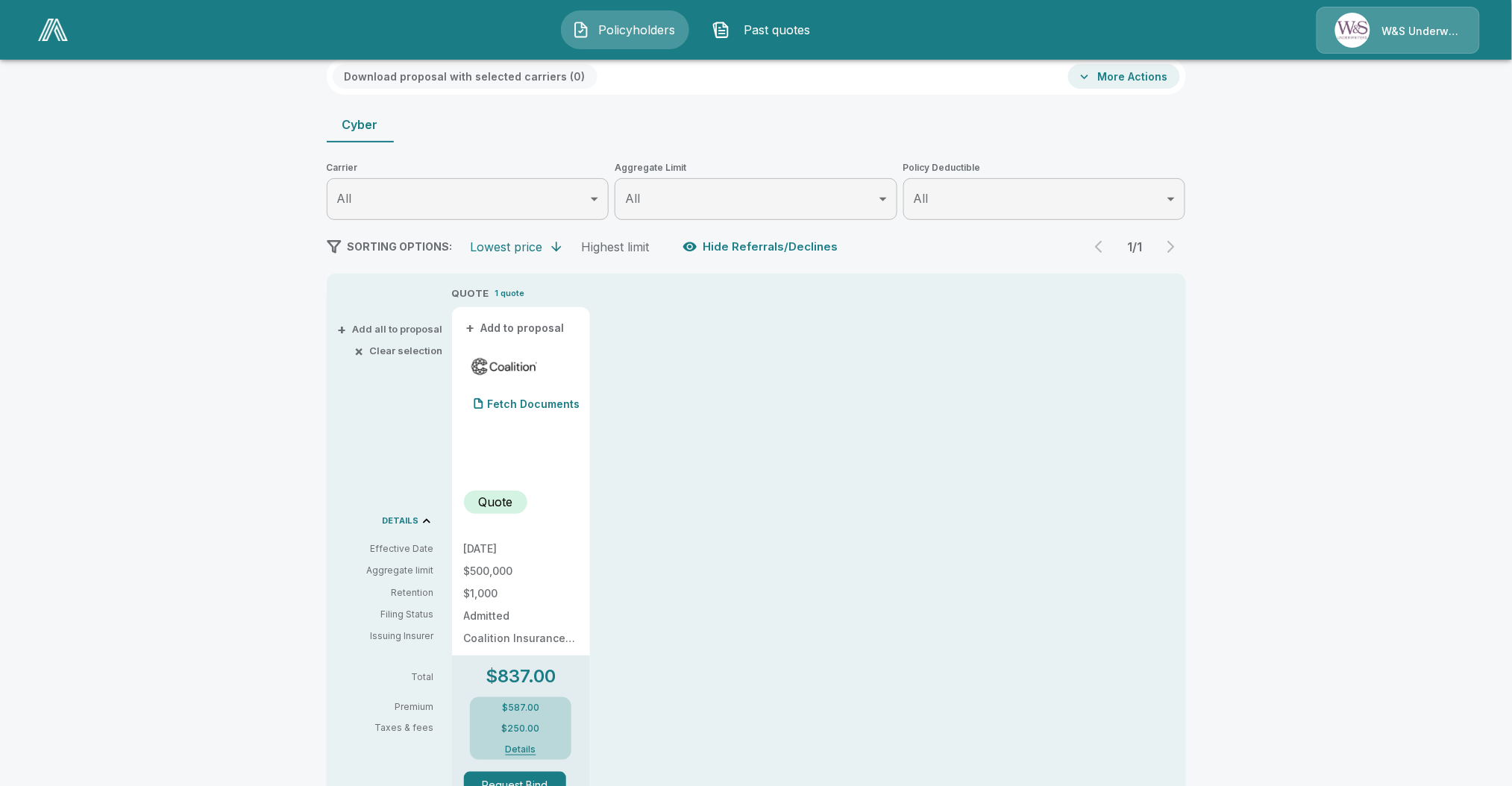
scroll to position [118, 0]
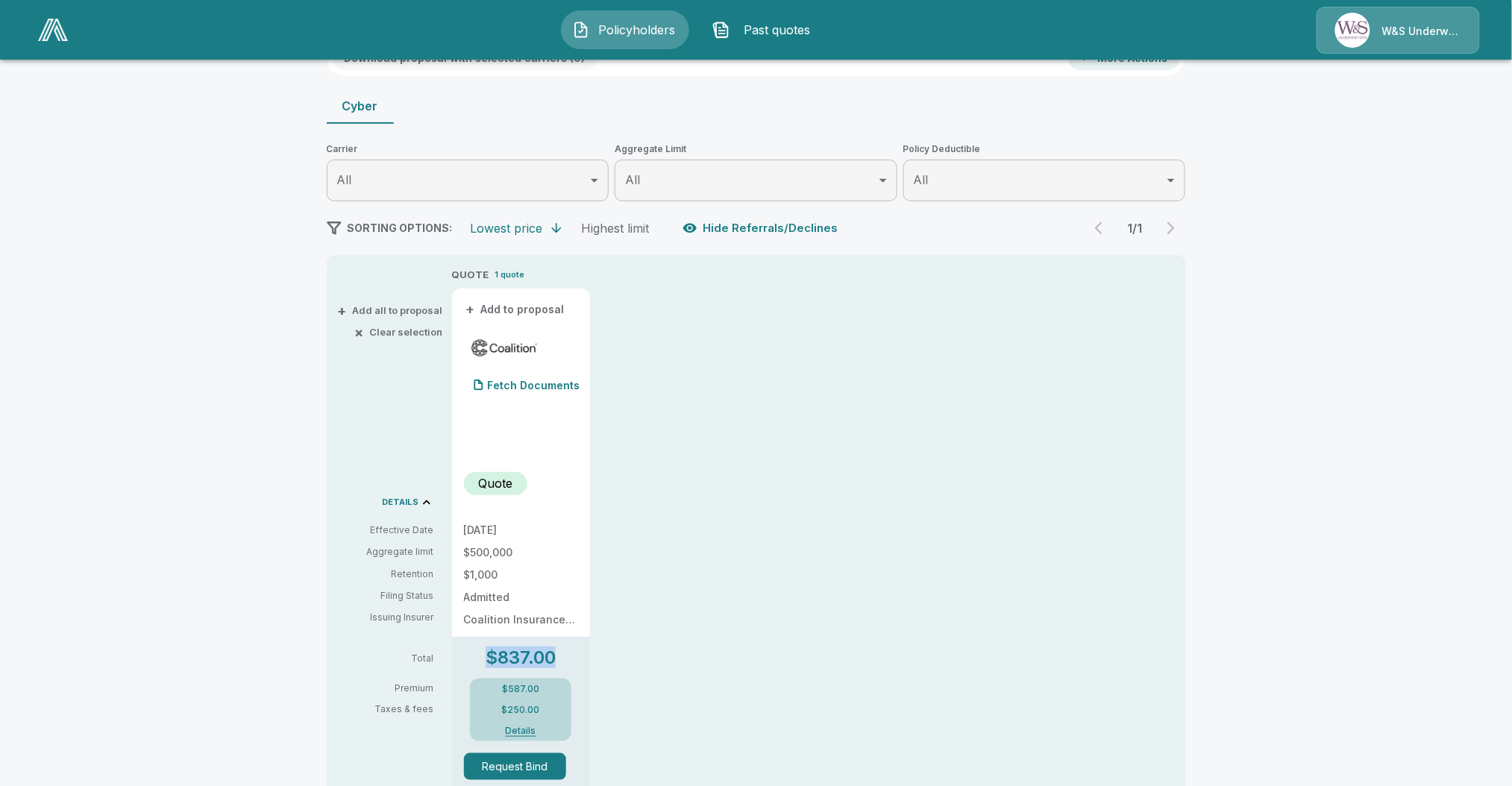
drag, startPoint x: 493, startPoint y: 653, endPoint x: 570, endPoint y: 649, distance: 77.1
click at [570, 649] on div "$837.00 $587.00 $250.00 Details" at bounding box center [521, 695] width 114 height 93
copy p "$837.00"
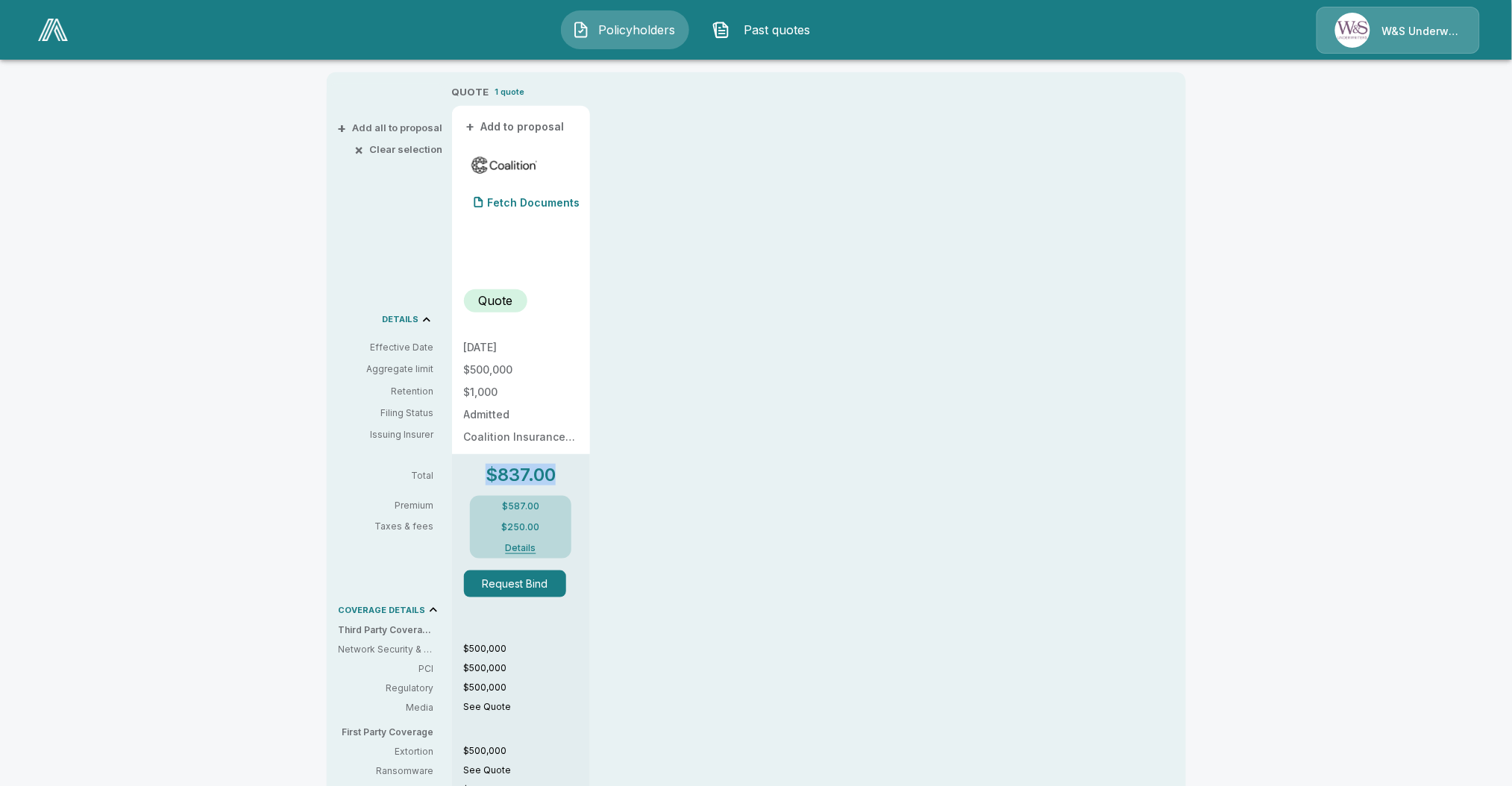
scroll to position [0, 0]
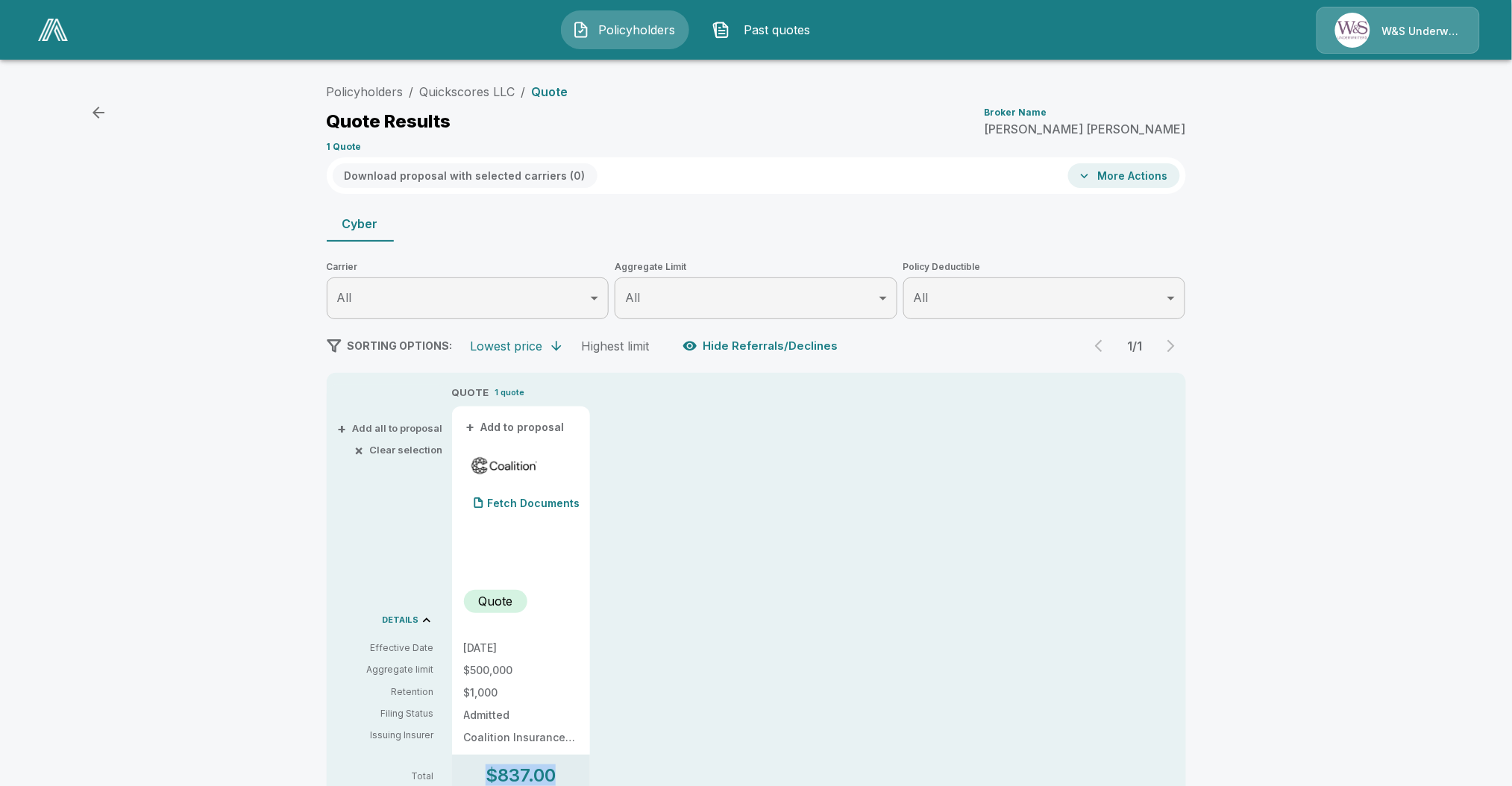
click at [99, 108] on icon "button" at bounding box center [99, 113] width 18 height 18
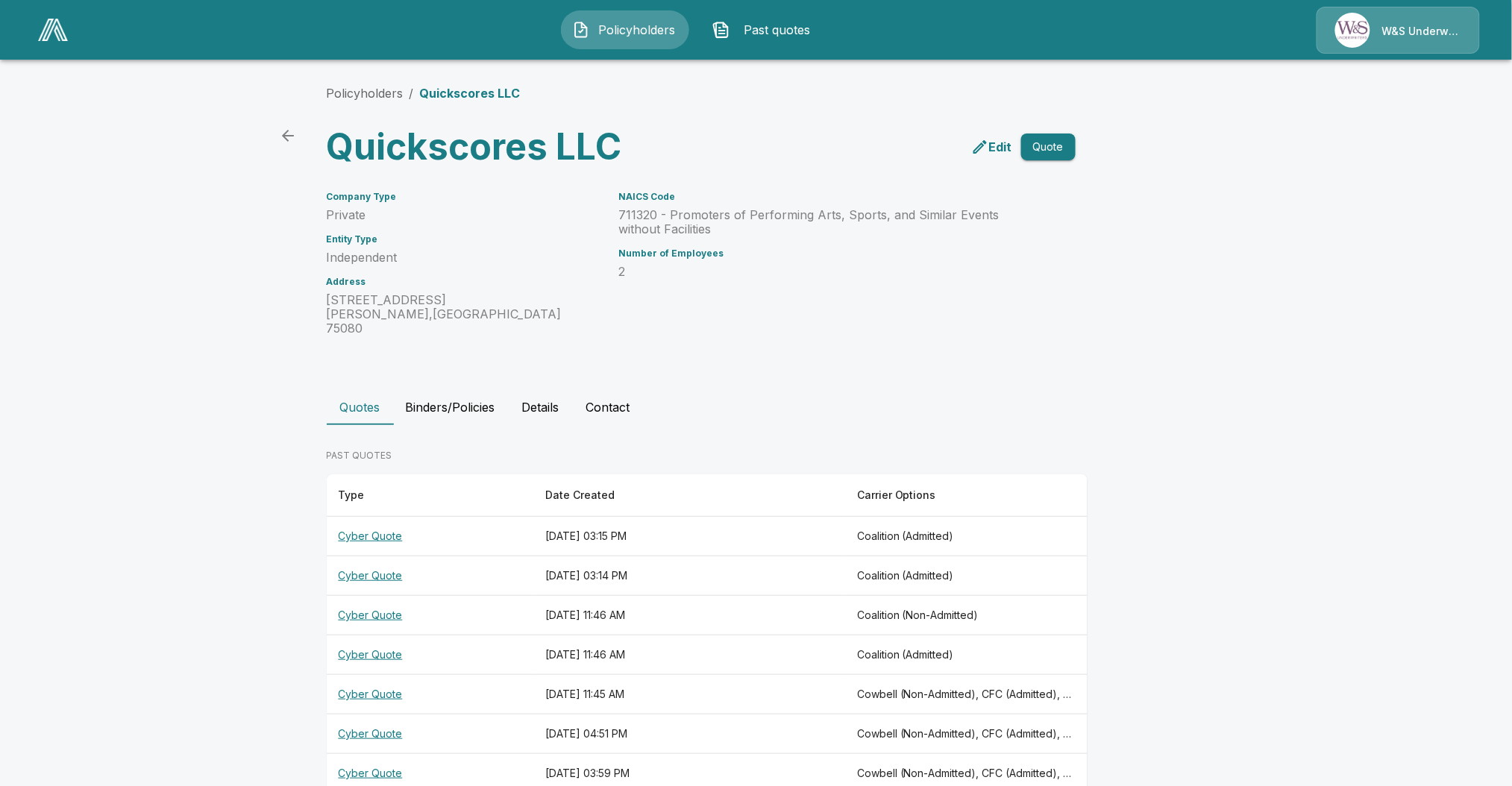
click at [1013, 154] on p "Edit" at bounding box center [1000, 147] width 23 height 18
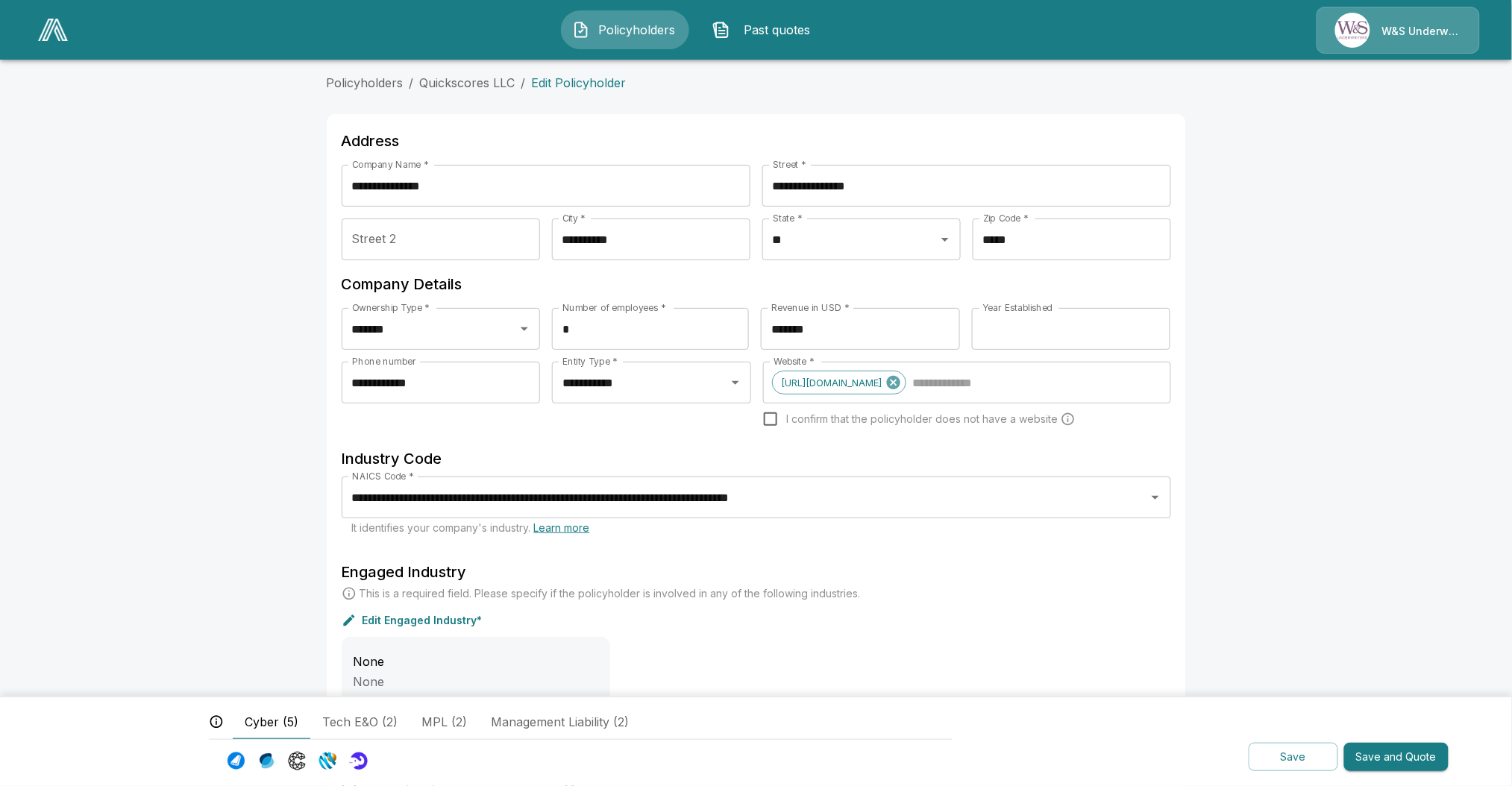
click at [840, 326] on input "*******" at bounding box center [860, 329] width 199 height 42
type input "********"
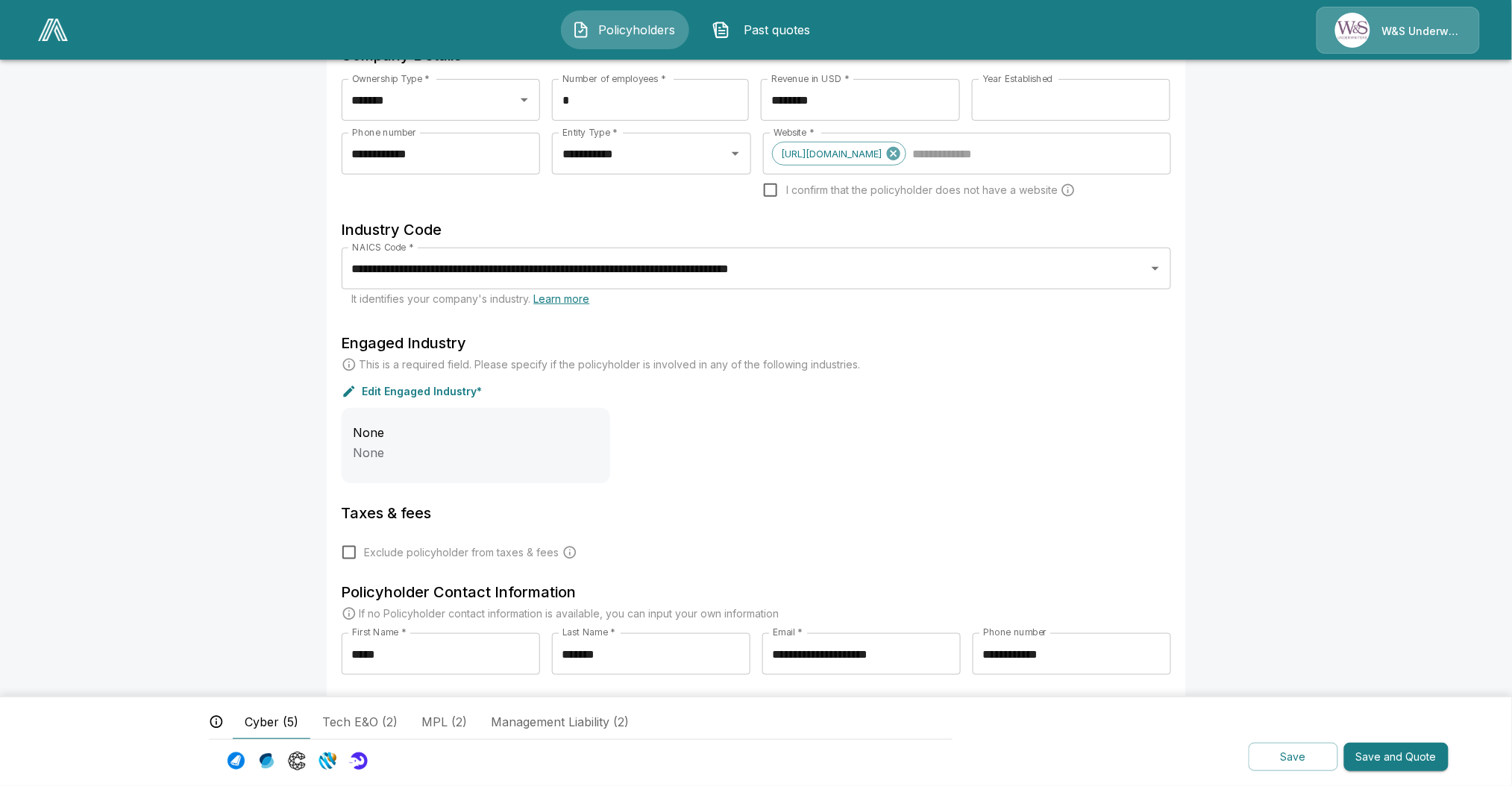
click at [1390, 737] on div "Cyber (5) Tech E&O (2) MPL (2) Management Liability (2) Save Save and Quote" at bounding box center [756, 742] width 1512 height 90
click at [1389, 752] on button "Save and Quote" at bounding box center [1396, 757] width 105 height 29
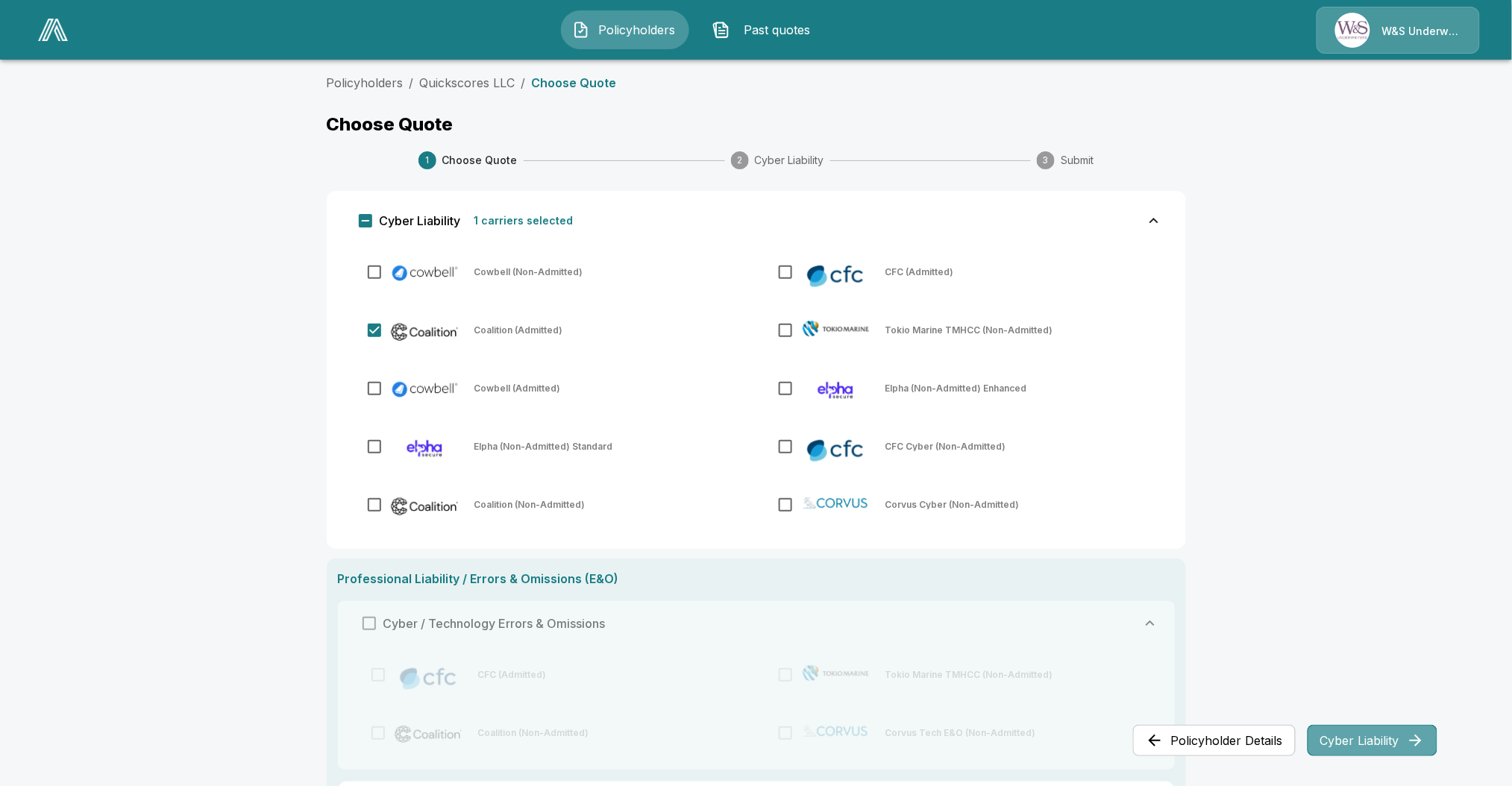
click at [1396, 744] on button "Cyber Liability" at bounding box center [1372, 740] width 130 height 31
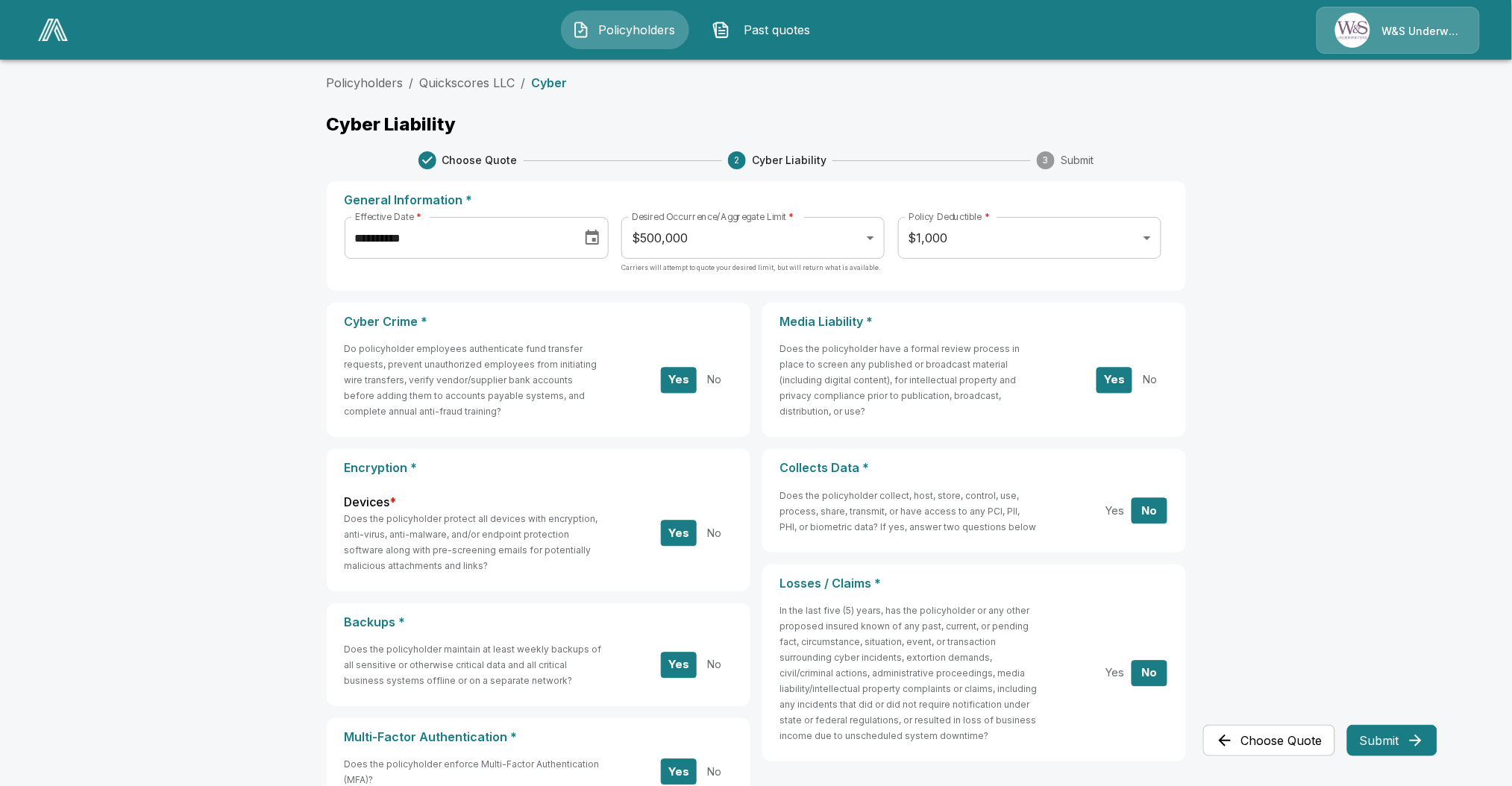
click at [1378, 739] on button "Submit" at bounding box center [1392, 740] width 90 height 31
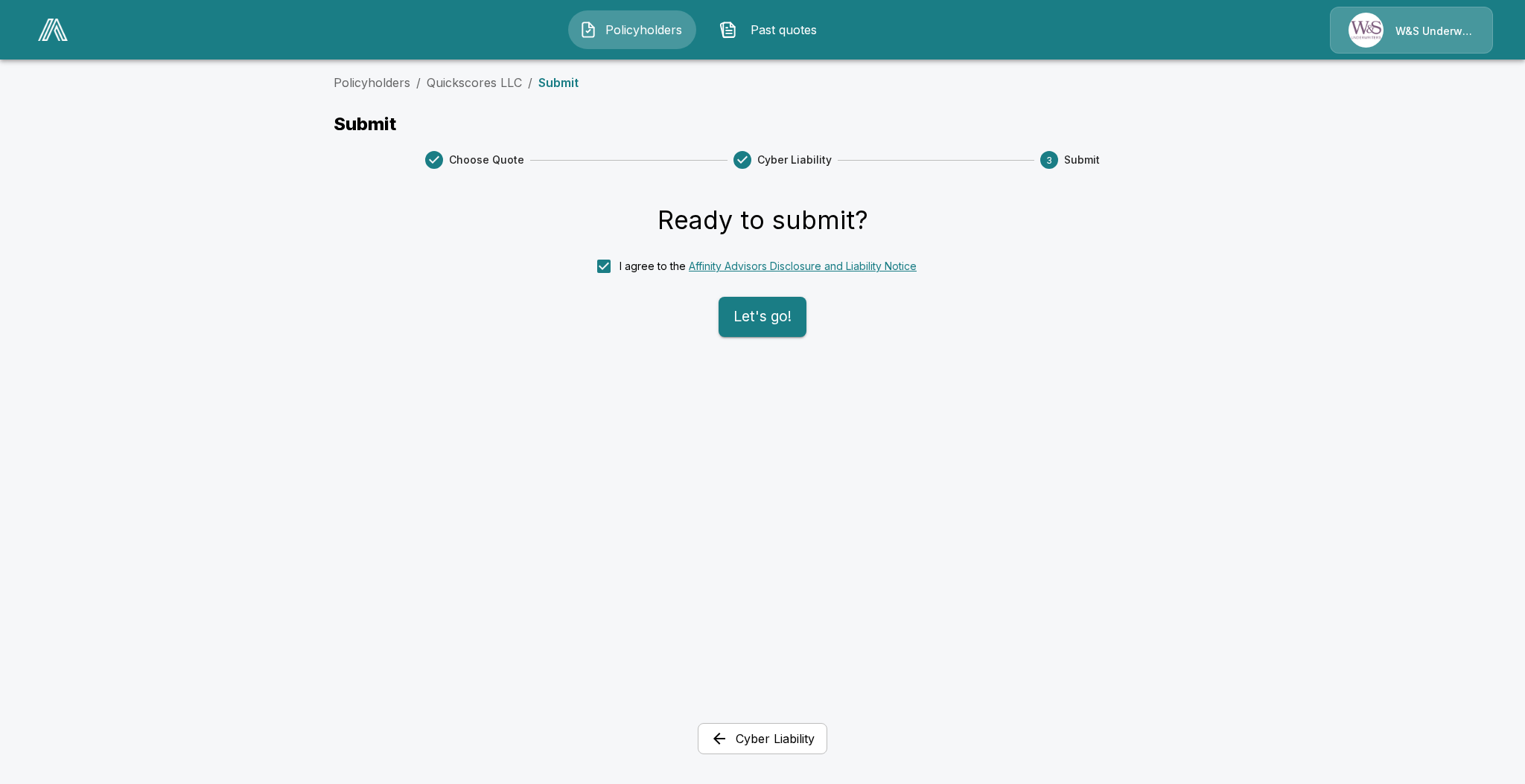
click at [737, 301] on button "Let's go!" at bounding box center [762, 317] width 88 height 40
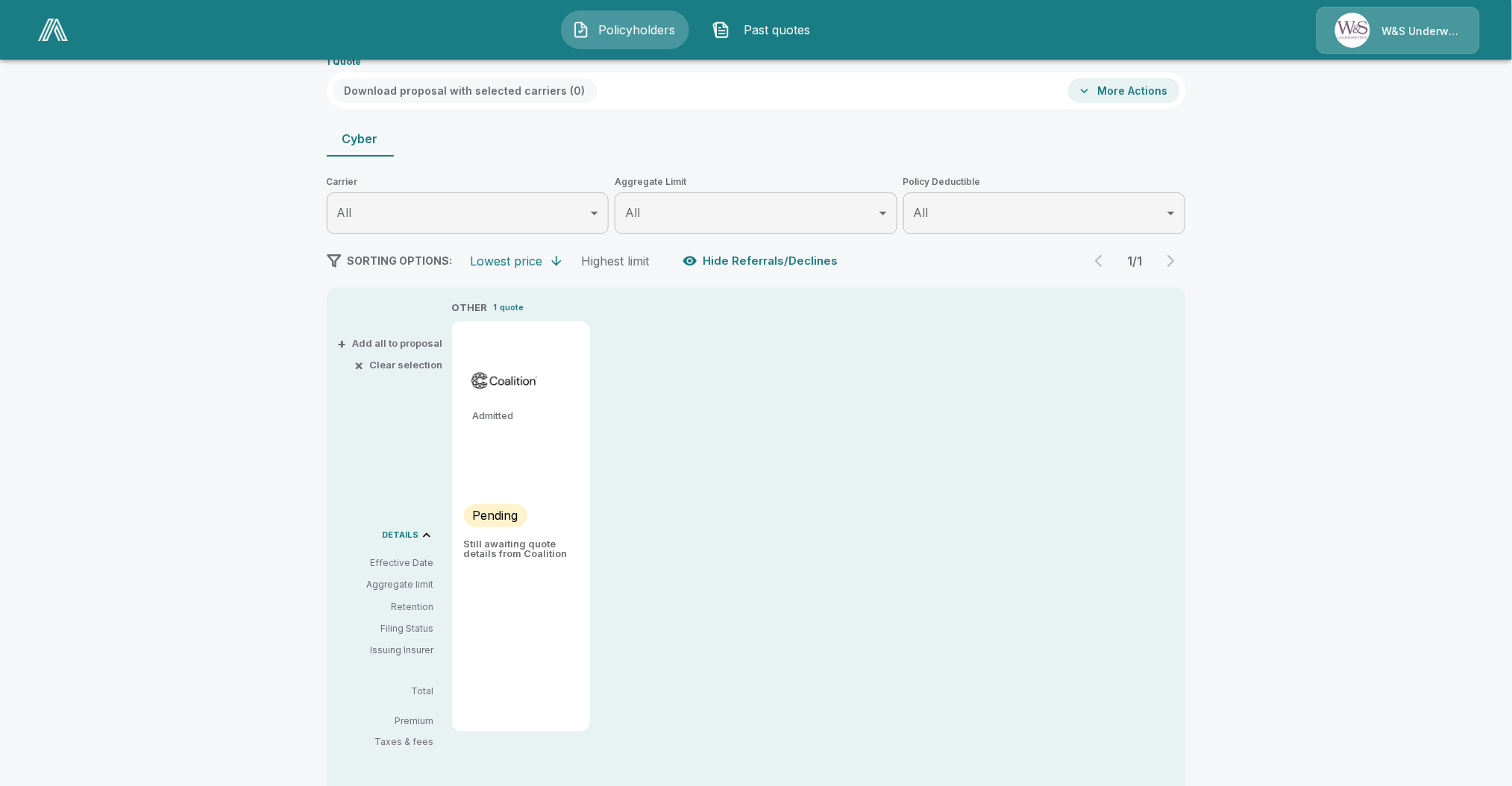
scroll to position [84, 0]
type input "******"
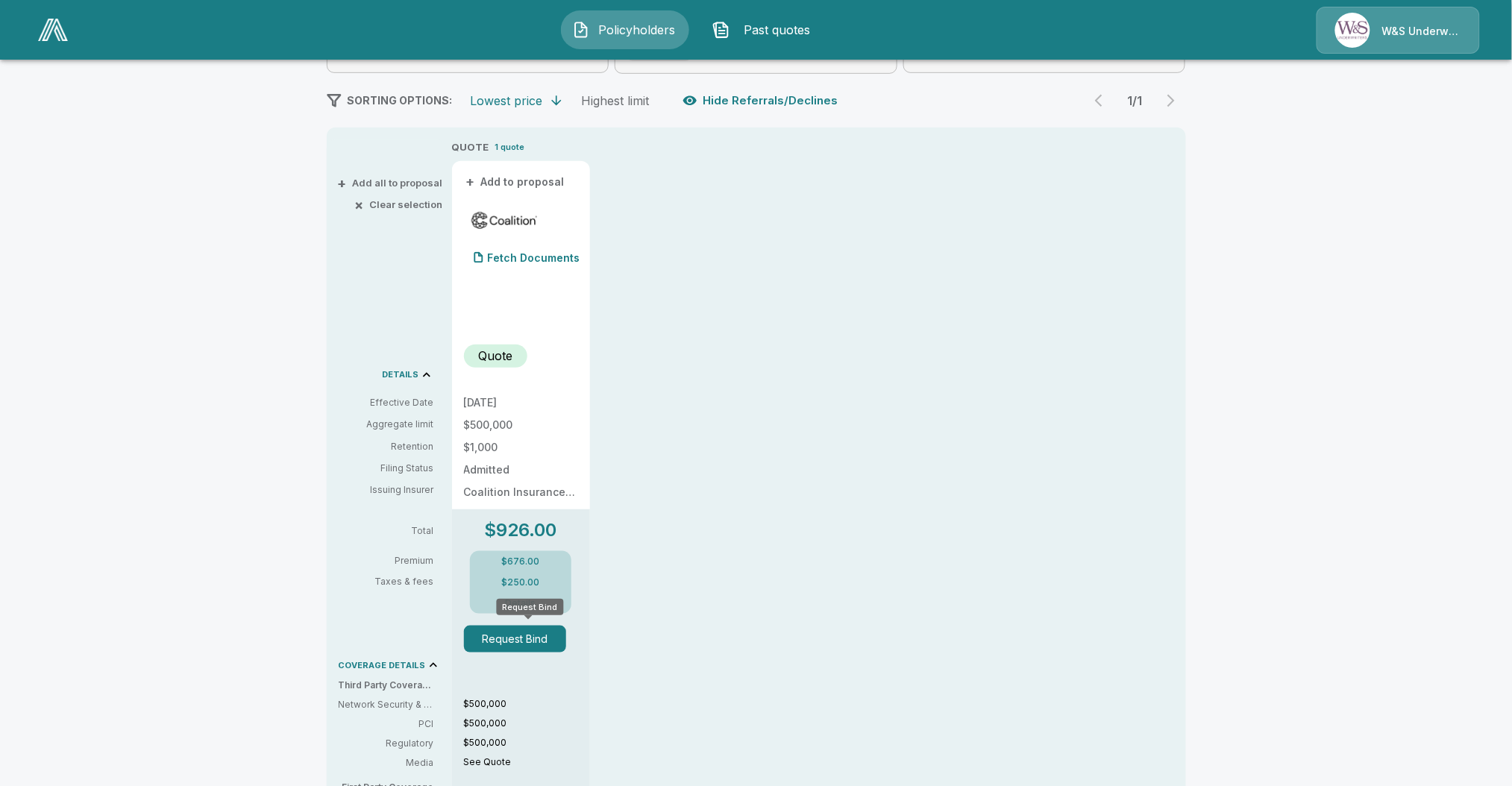
scroll to position [276, 0]
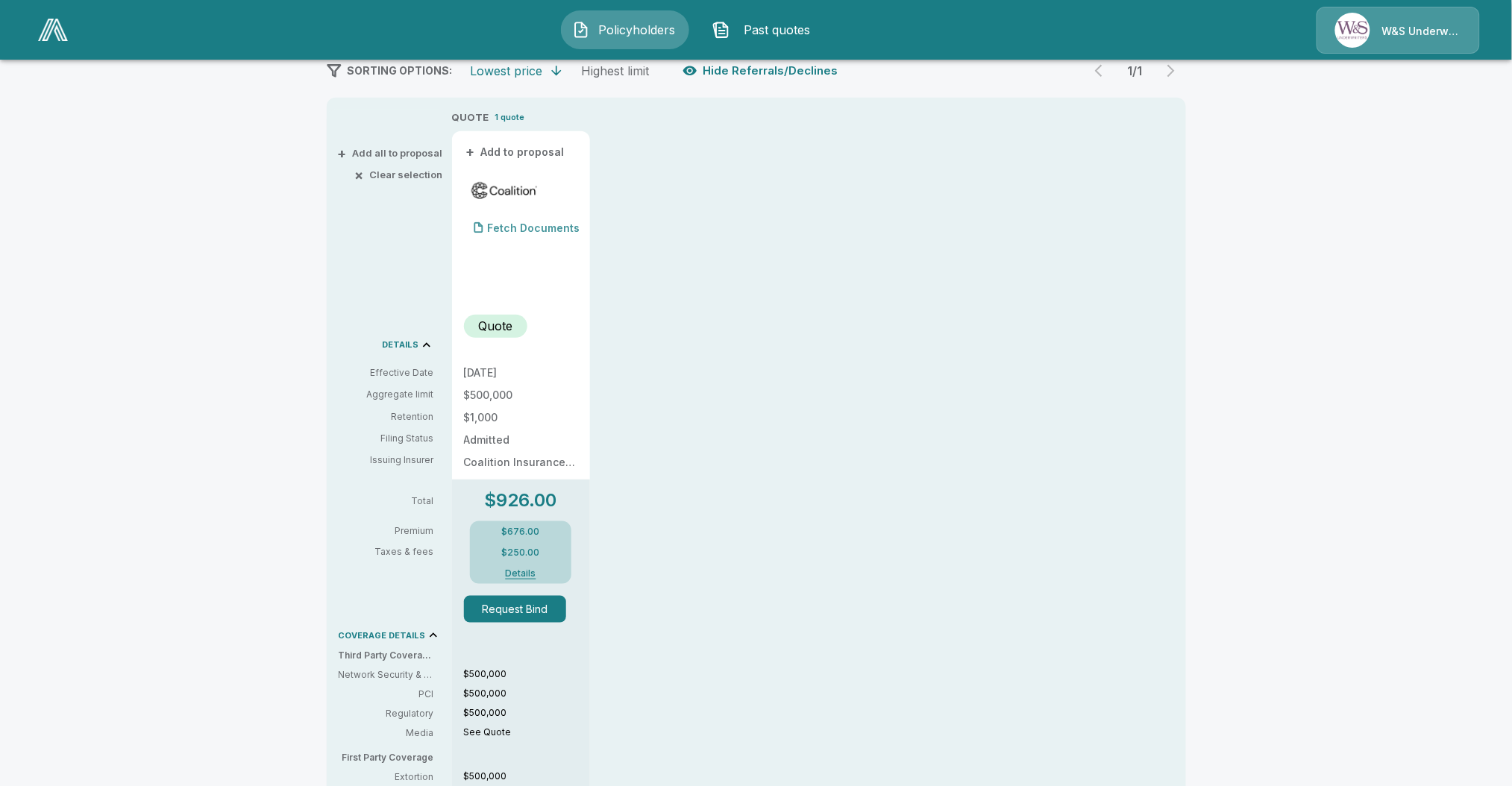
click at [519, 220] on div "Fetch Documents" at bounding box center [522, 229] width 117 height 30
click at [544, 227] on p "(3) Documents" at bounding box center [525, 228] width 77 height 10
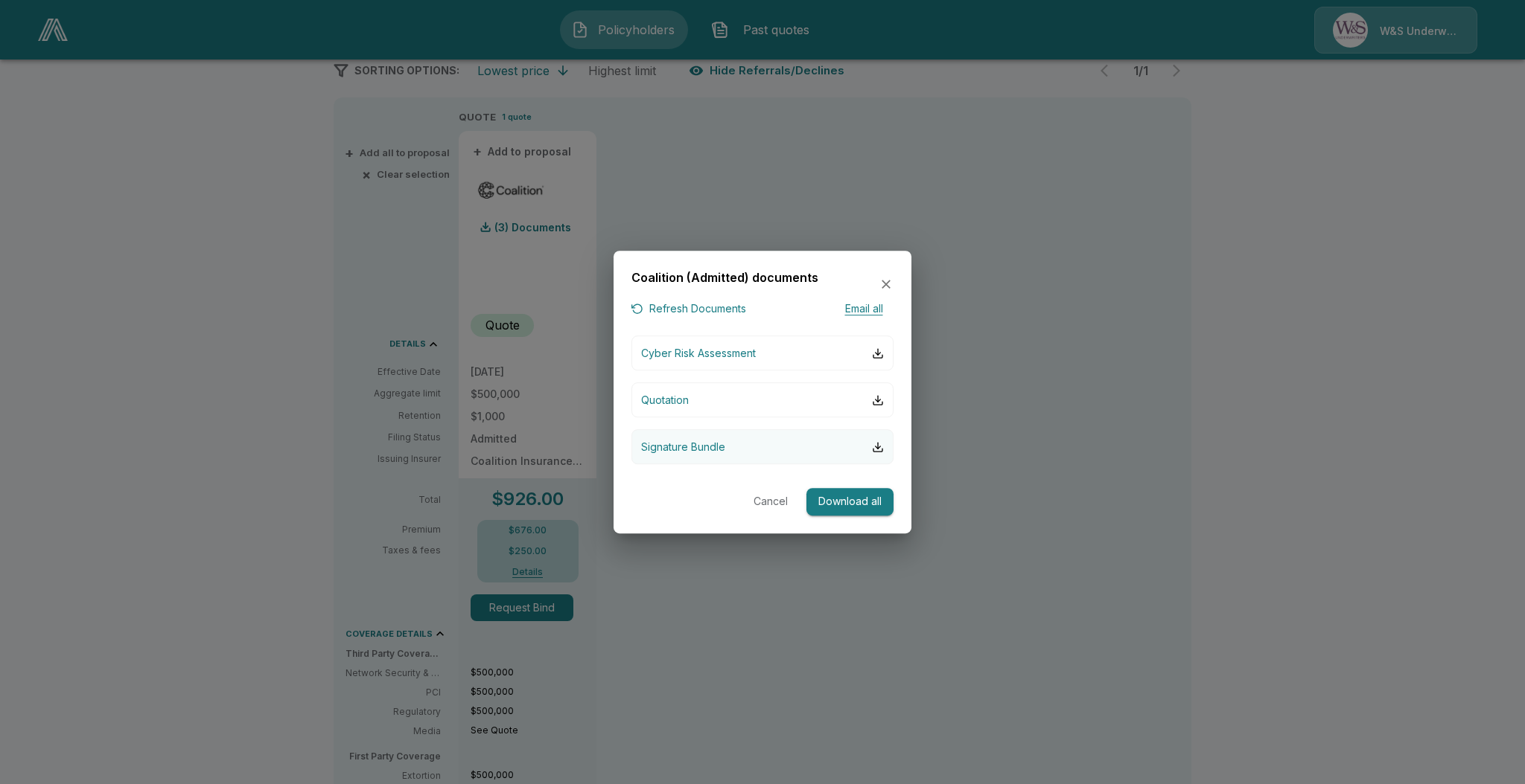
click at [874, 457] on button "Signature Bundle" at bounding box center [762, 446] width 262 height 35
click at [1051, 283] on div at bounding box center [762, 392] width 1525 height 784
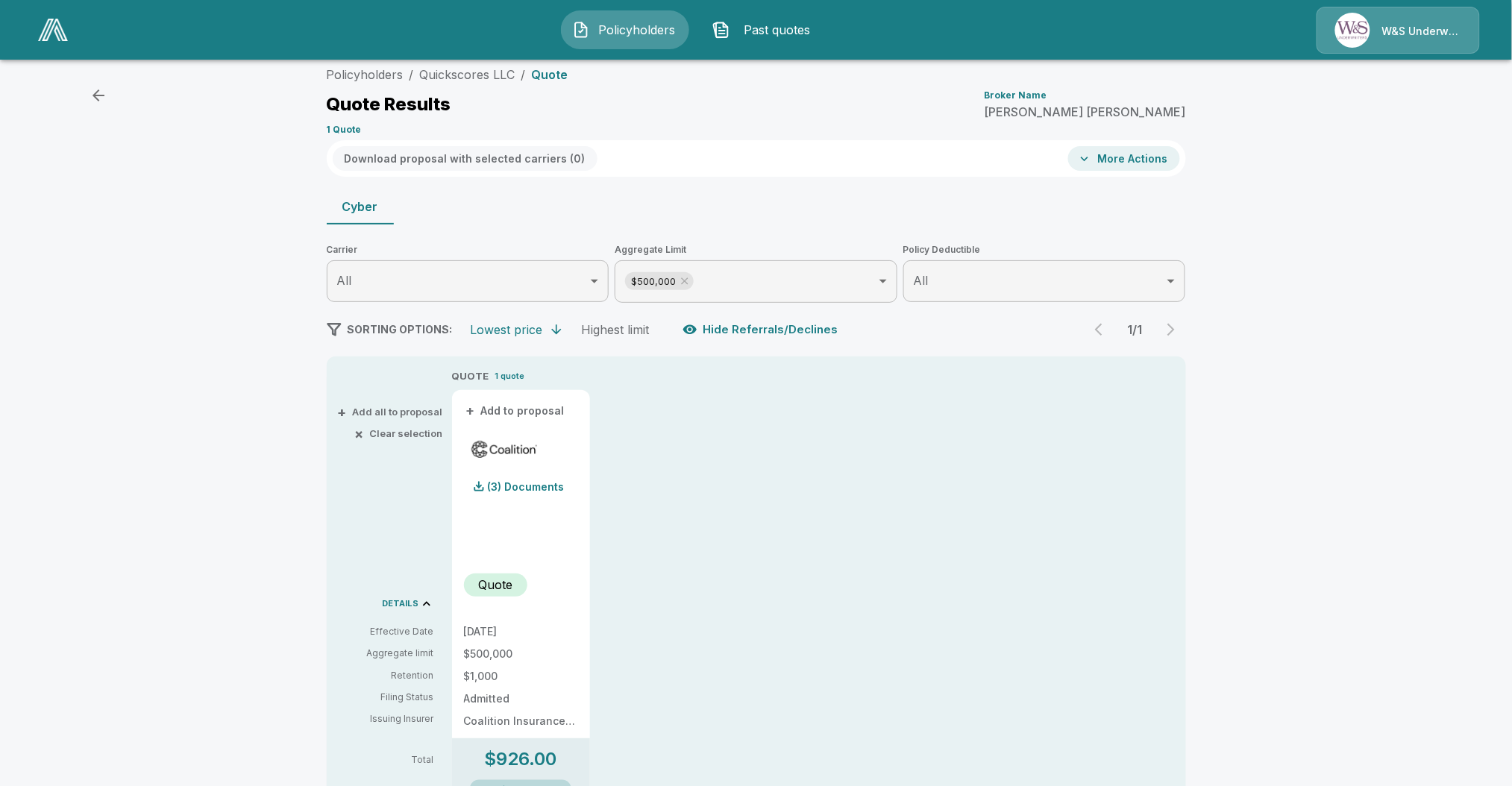
scroll to position [0, 0]
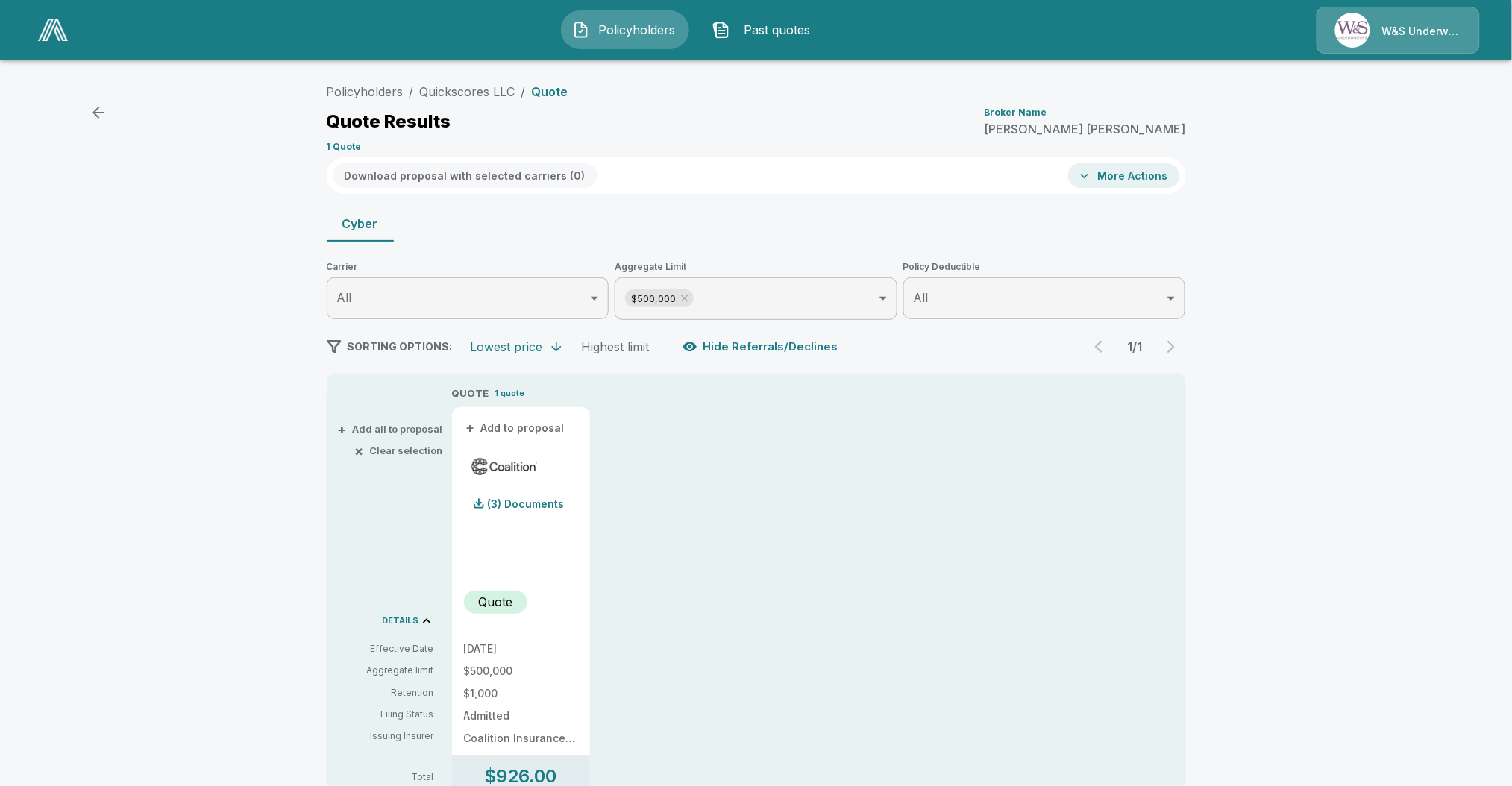
click at [1113, 168] on button "More Actions" at bounding box center [1125, 176] width 112 height 25
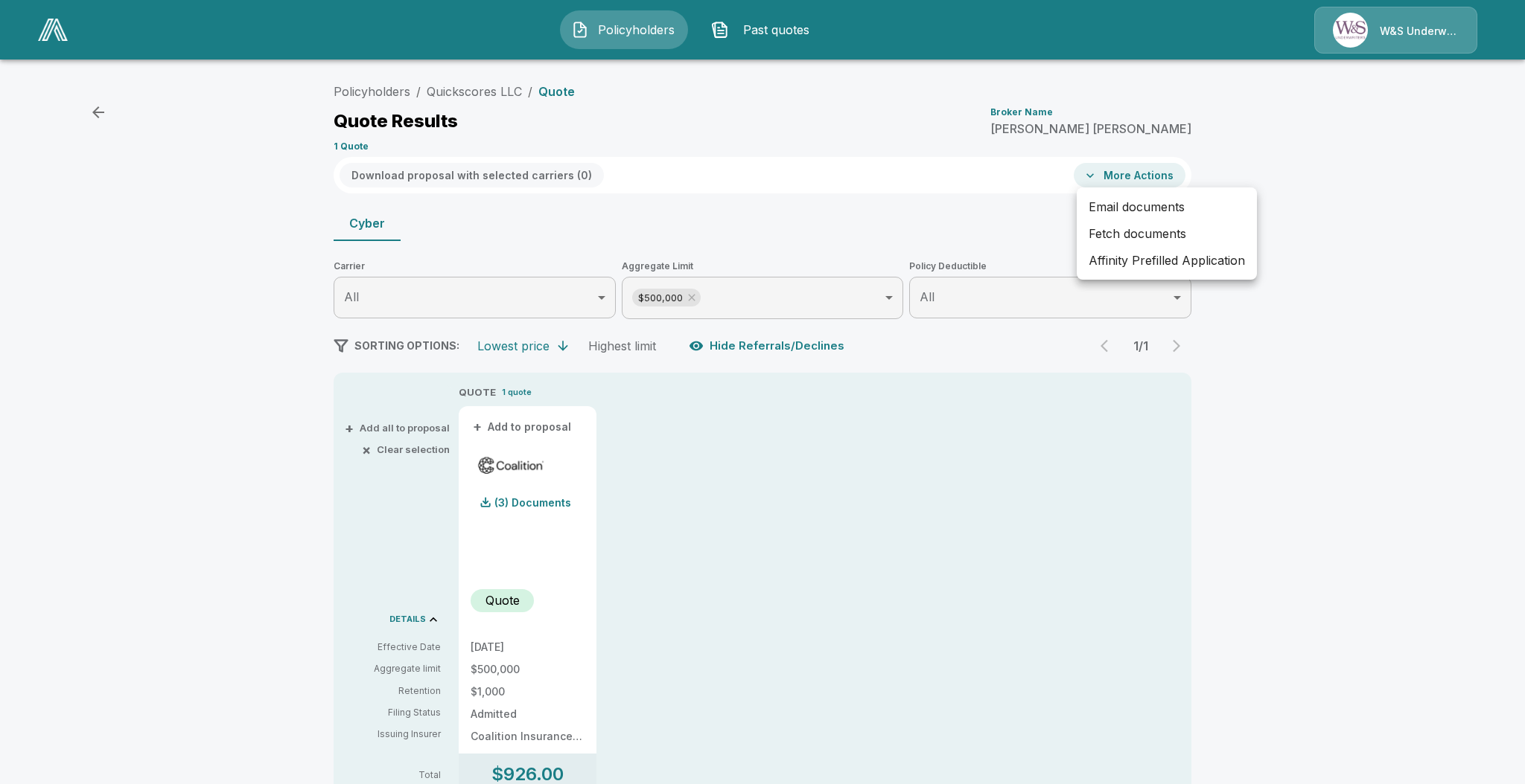
click at [878, 246] on div at bounding box center [762, 392] width 1525 height 784
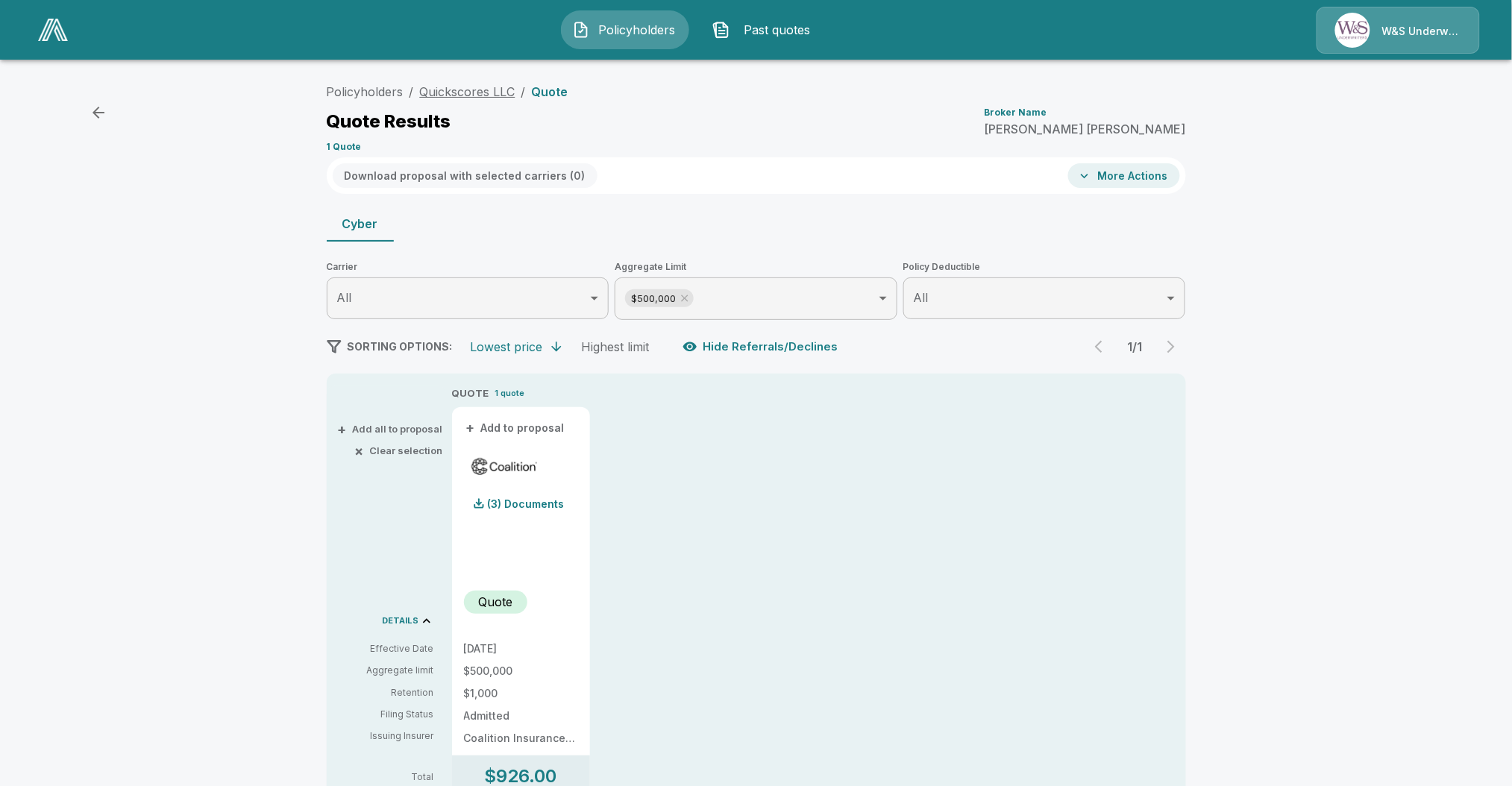
click at [460, 99] on li "Quickscores LLC" at bounding box center [468, 92] width 96 height 18
click at [460, 90] on link "Quickscores LLC" at bounding box center [468, 91] width 96 height 15
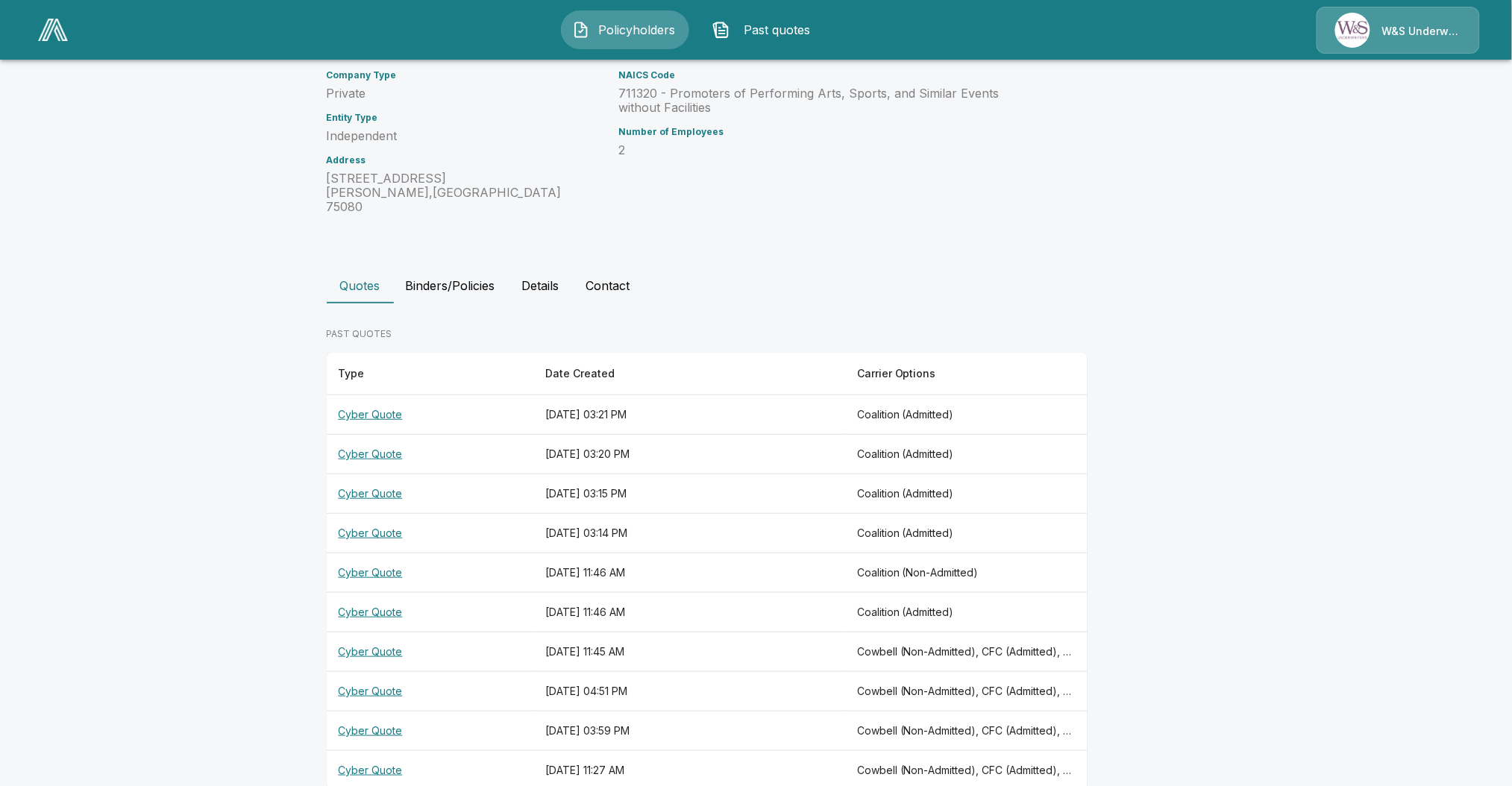
scroll to position [139, 0]
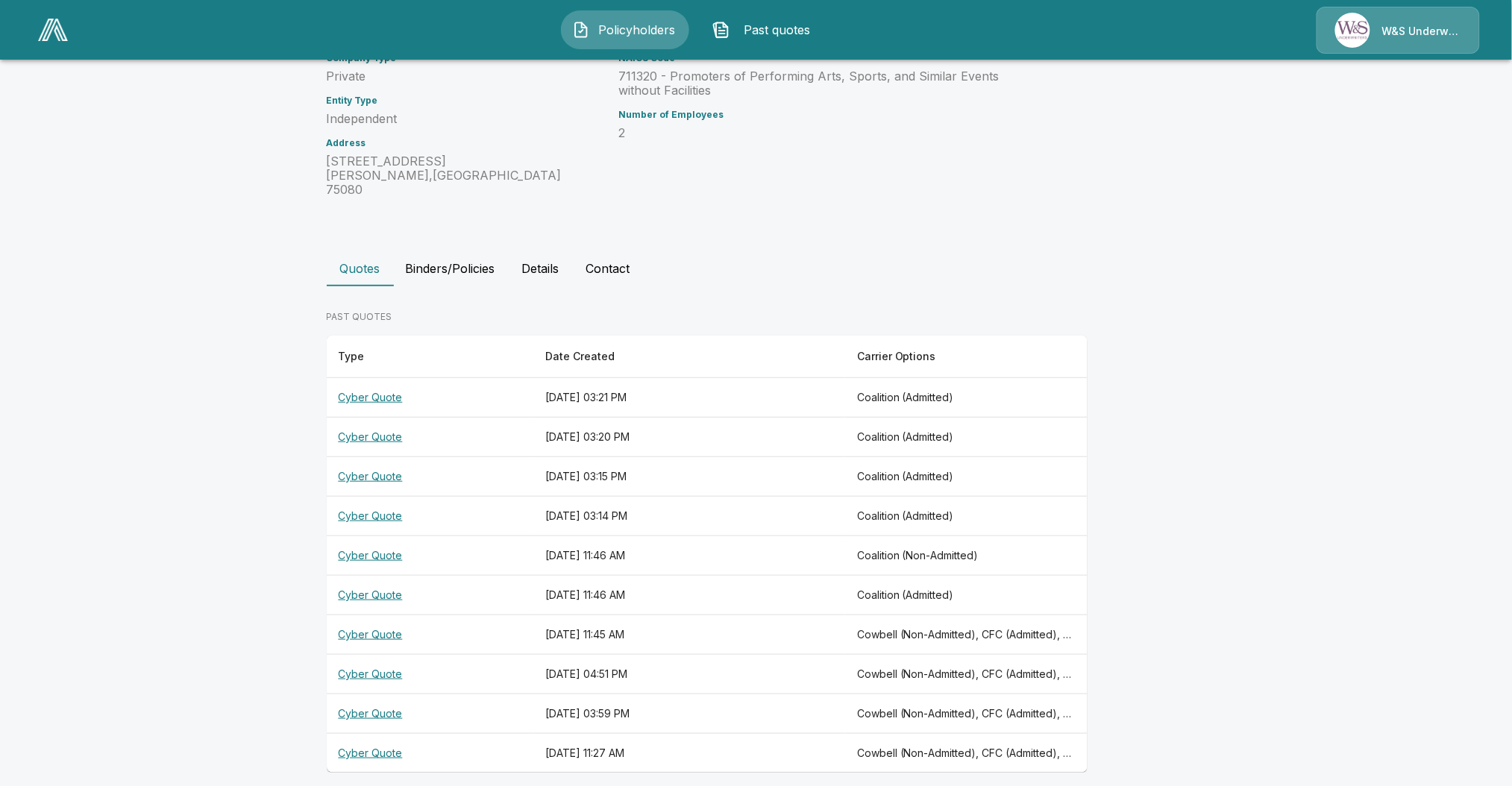
click at [879, 382] on th "Coalition (Admitted)" at bounding box center [966, 398] width 243 height 40
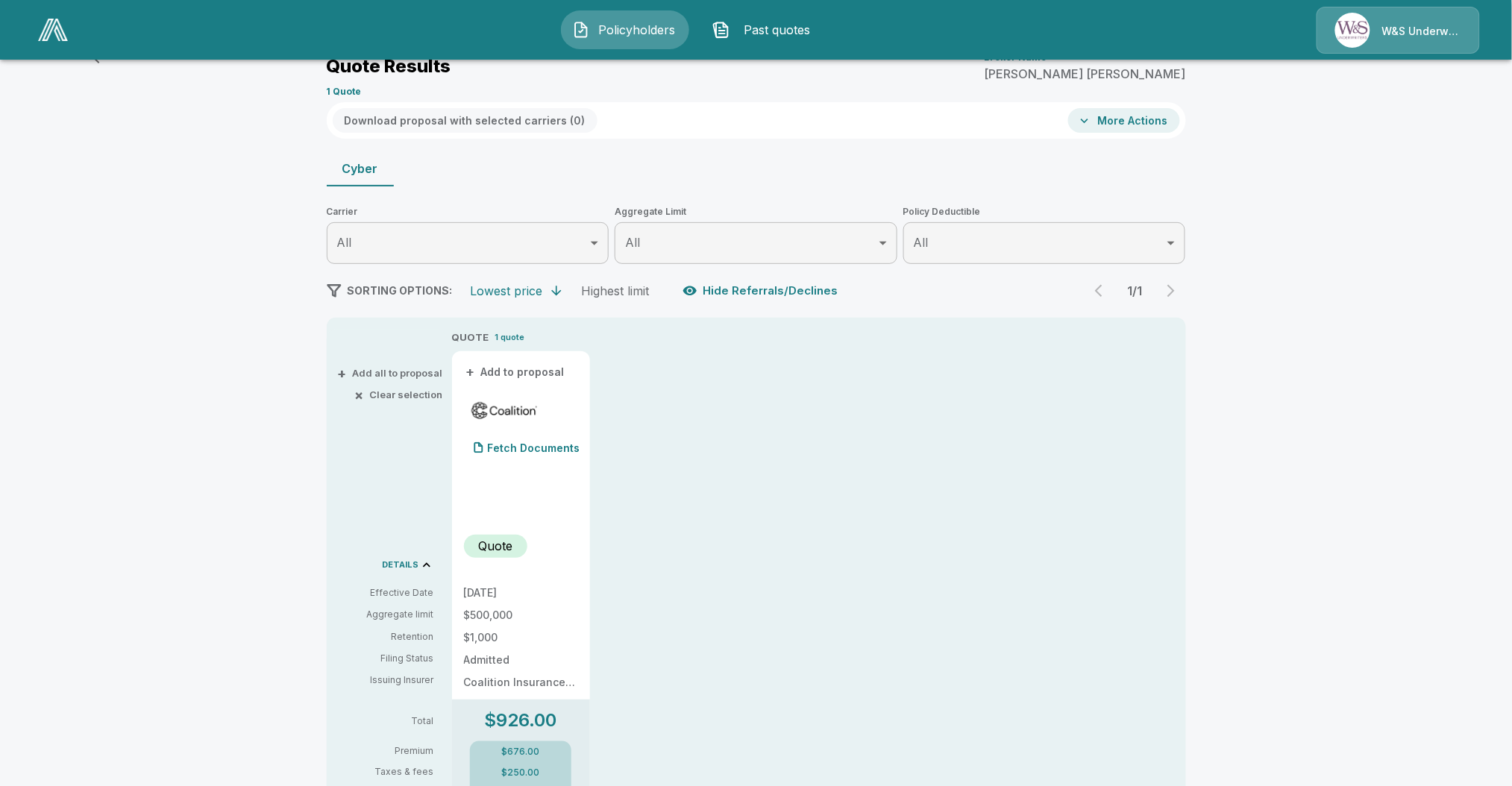
scroll to position [139, 0]
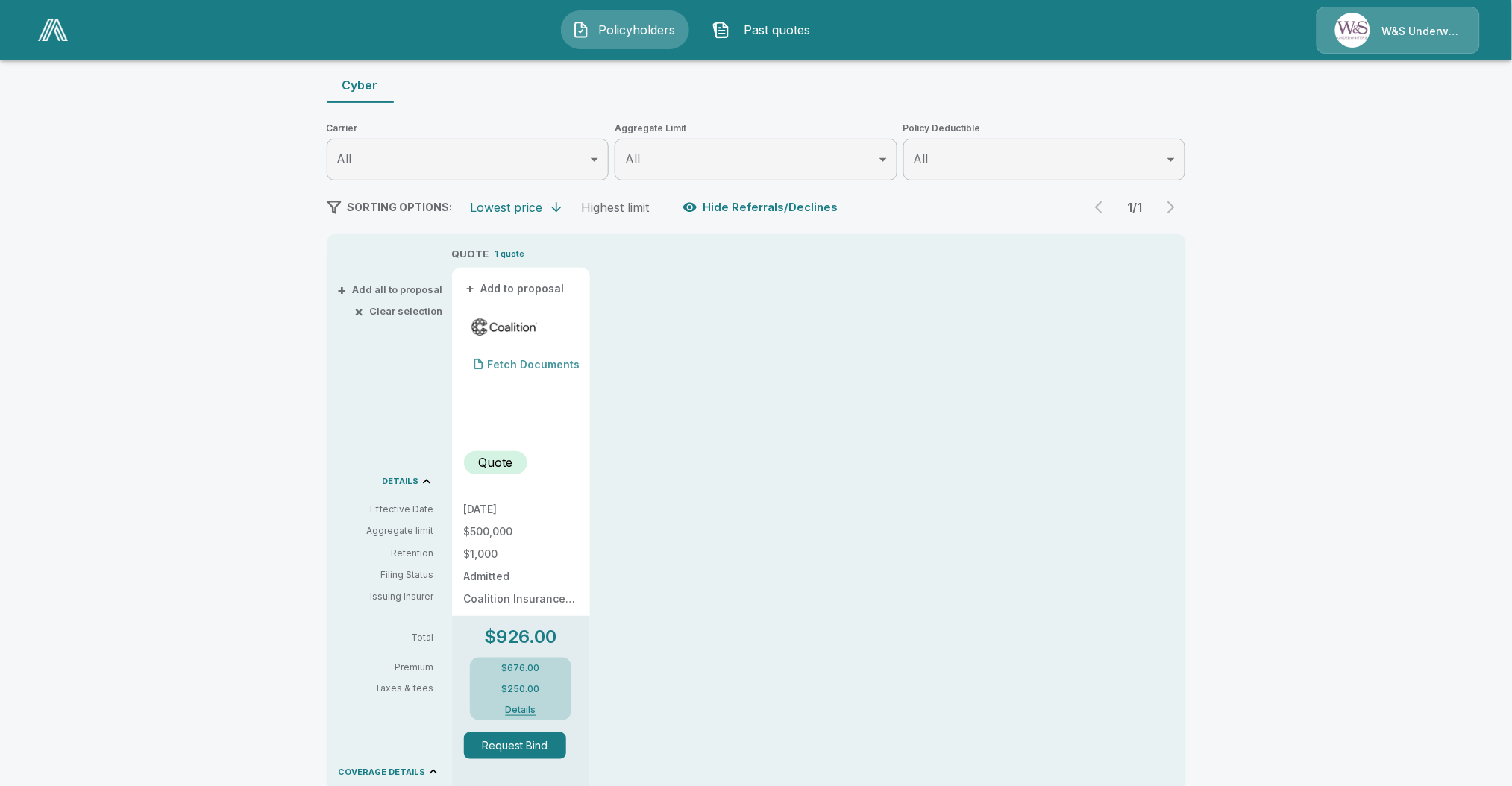
click at [535, 365] on p "Fetch Documents" at bounding box center [533, 365] width 93 height 10
click at [532, 367] on p "(3) Documents" at bounding box center [525, 365] width 77 height 10
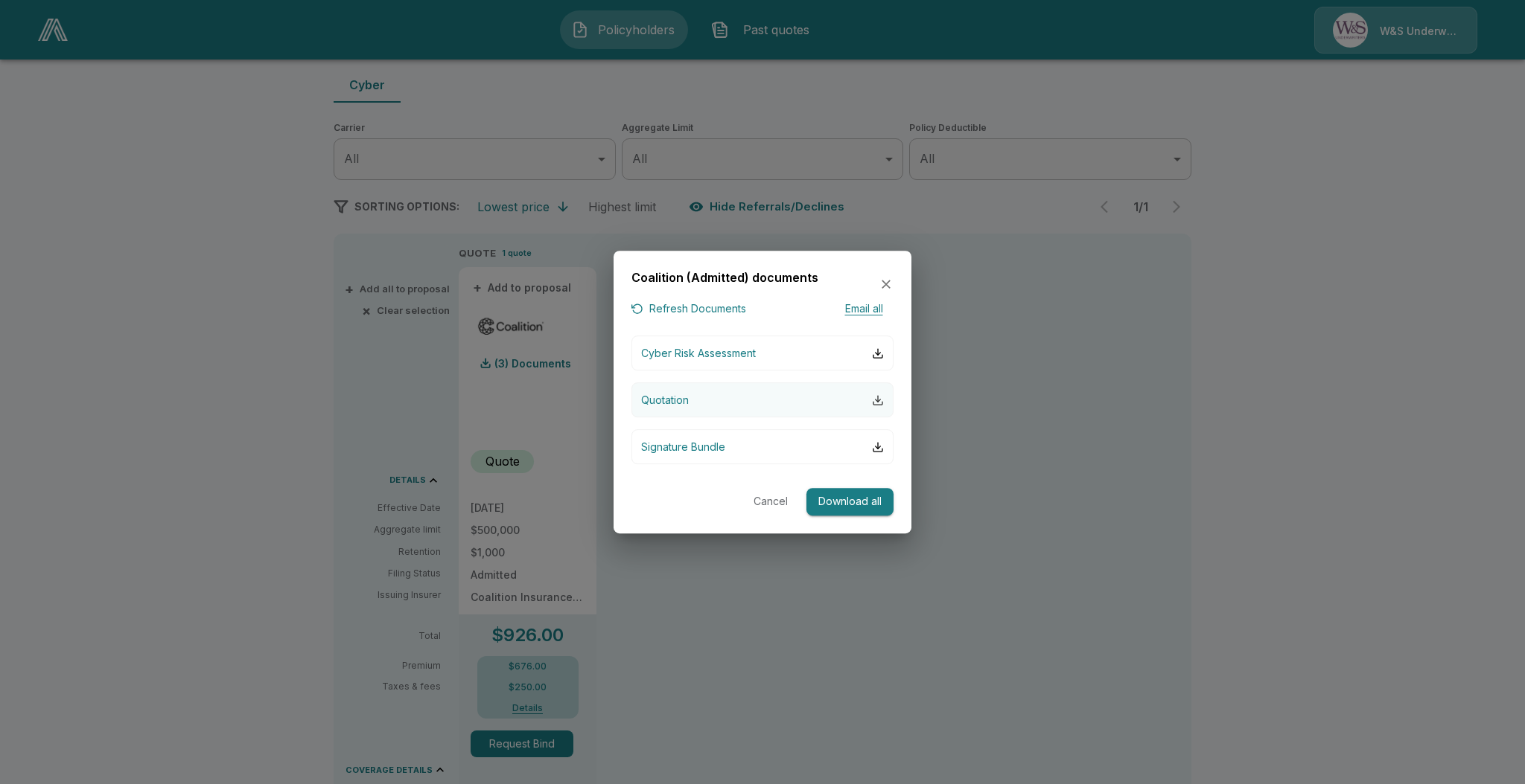
click at [872, 400] on div "button" at bounding box center [878, 400] width 12 height 12
click at [893, 279] on div "Coalition (Admitted) documents Refresh Documents Email all Cyber Risk Assessmen…" at bounding box center [762, 392] width 298 height 283
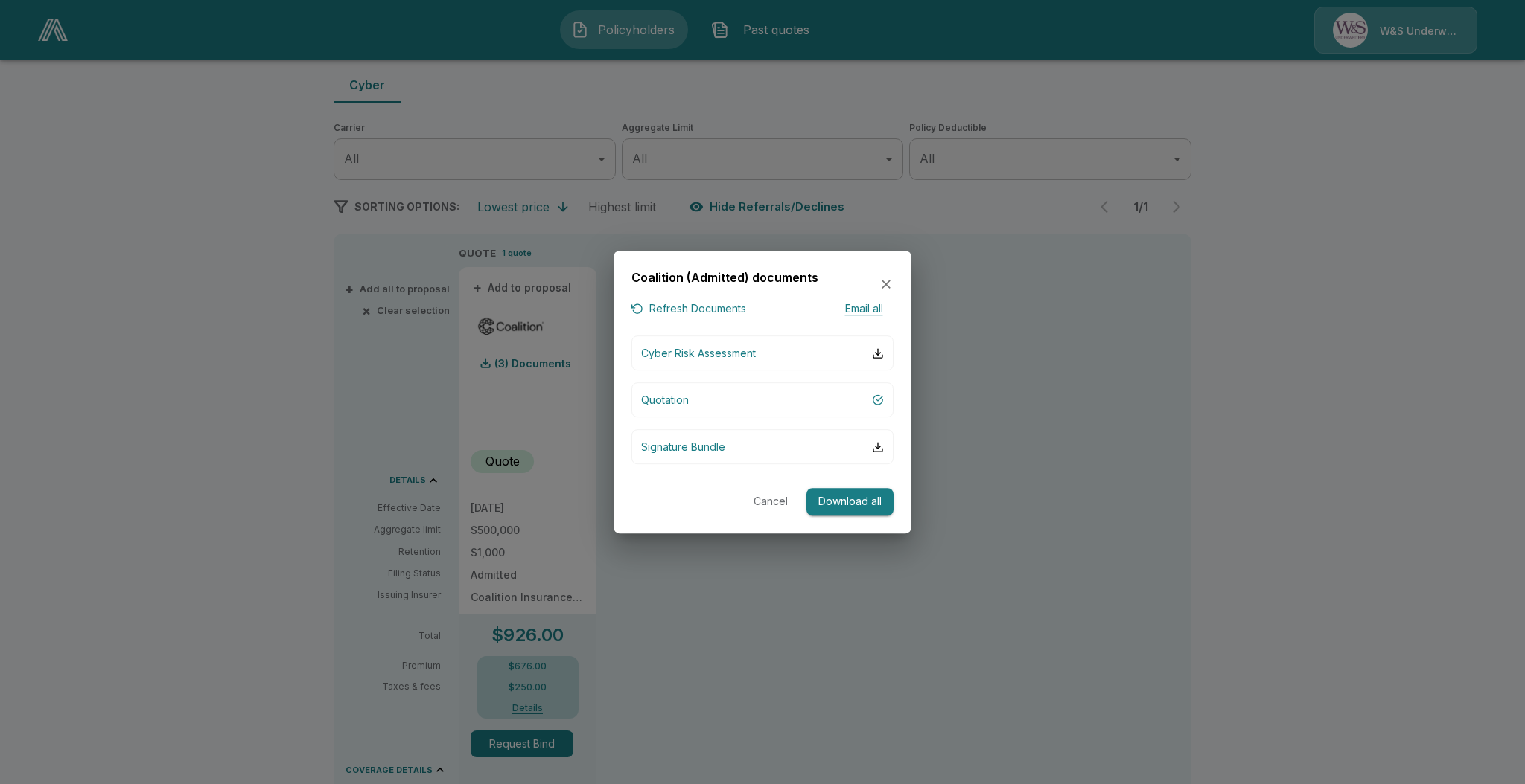
click at [893, 279] on div "Coalition (Admitted) documents Refresh Documents Email all Cyber Risk Assessmen…" at bounding box center [762, 392] width 298 height 283
click at [884, 284] on icon "button" at bounding box center [885, 284] width 15 height 15
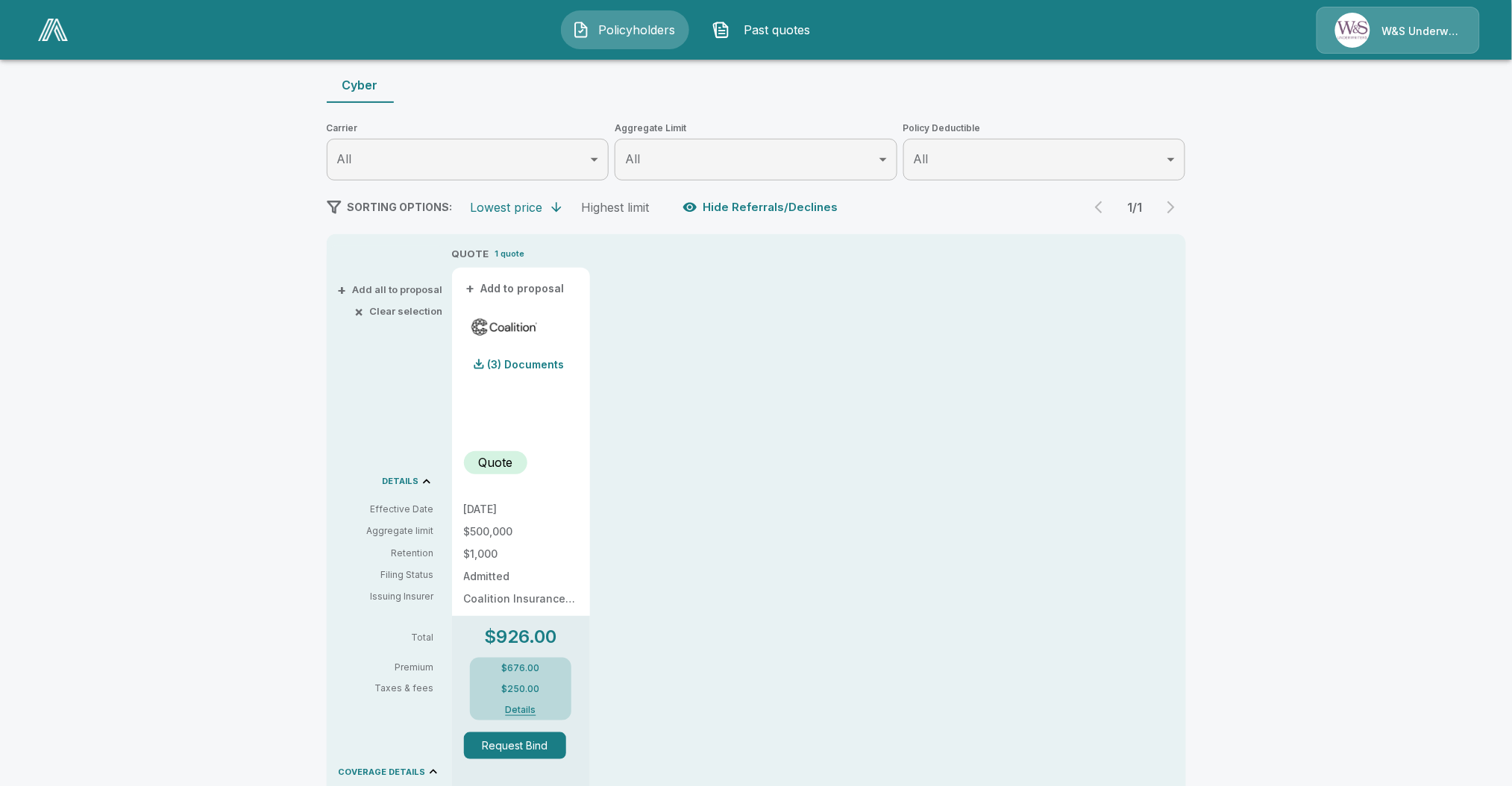
scroll to position [0, 0]
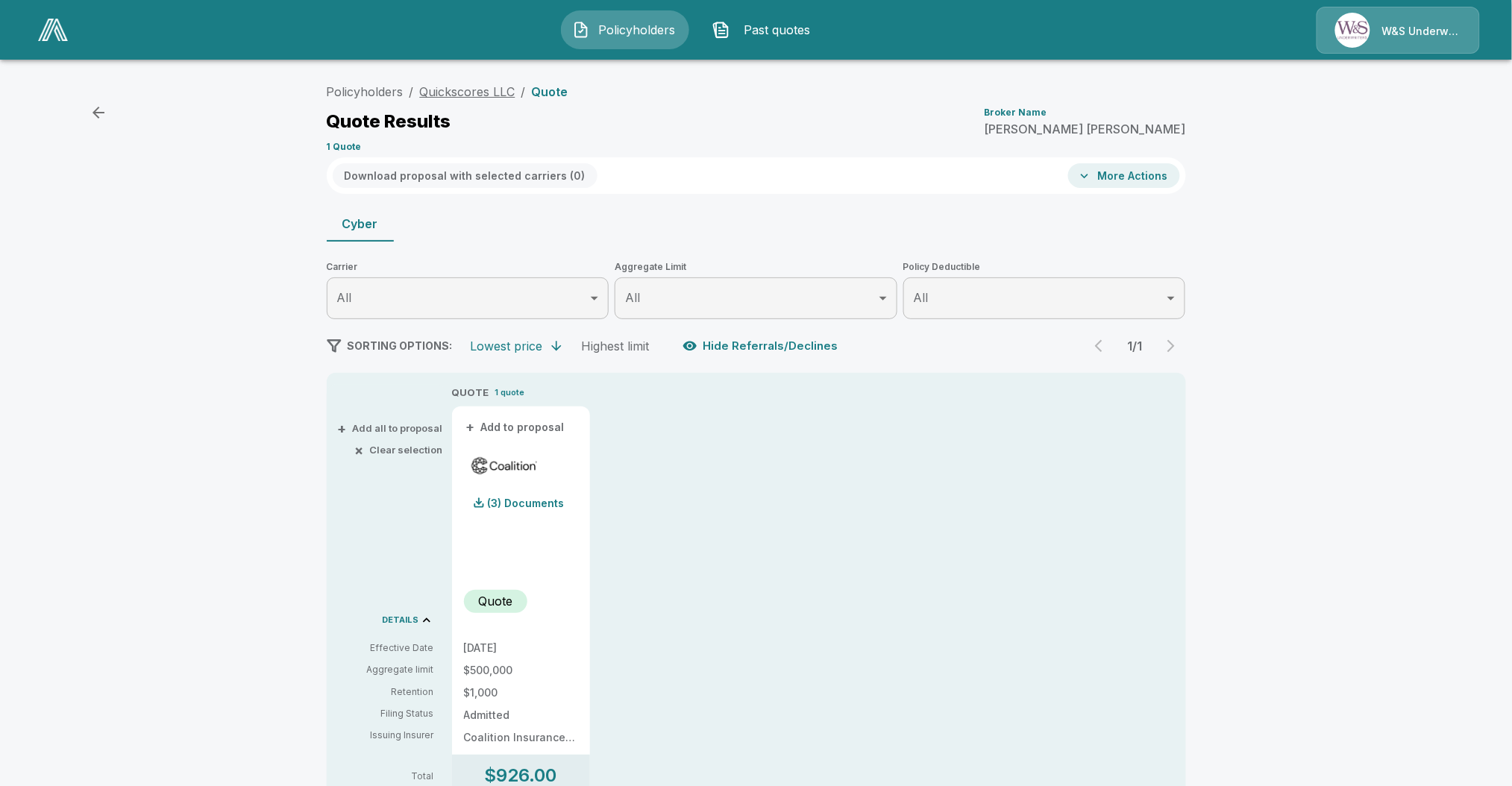
click at [464, 87] on link "Quickscores LLC" at bounding box center [468, 91] width 96 height 15
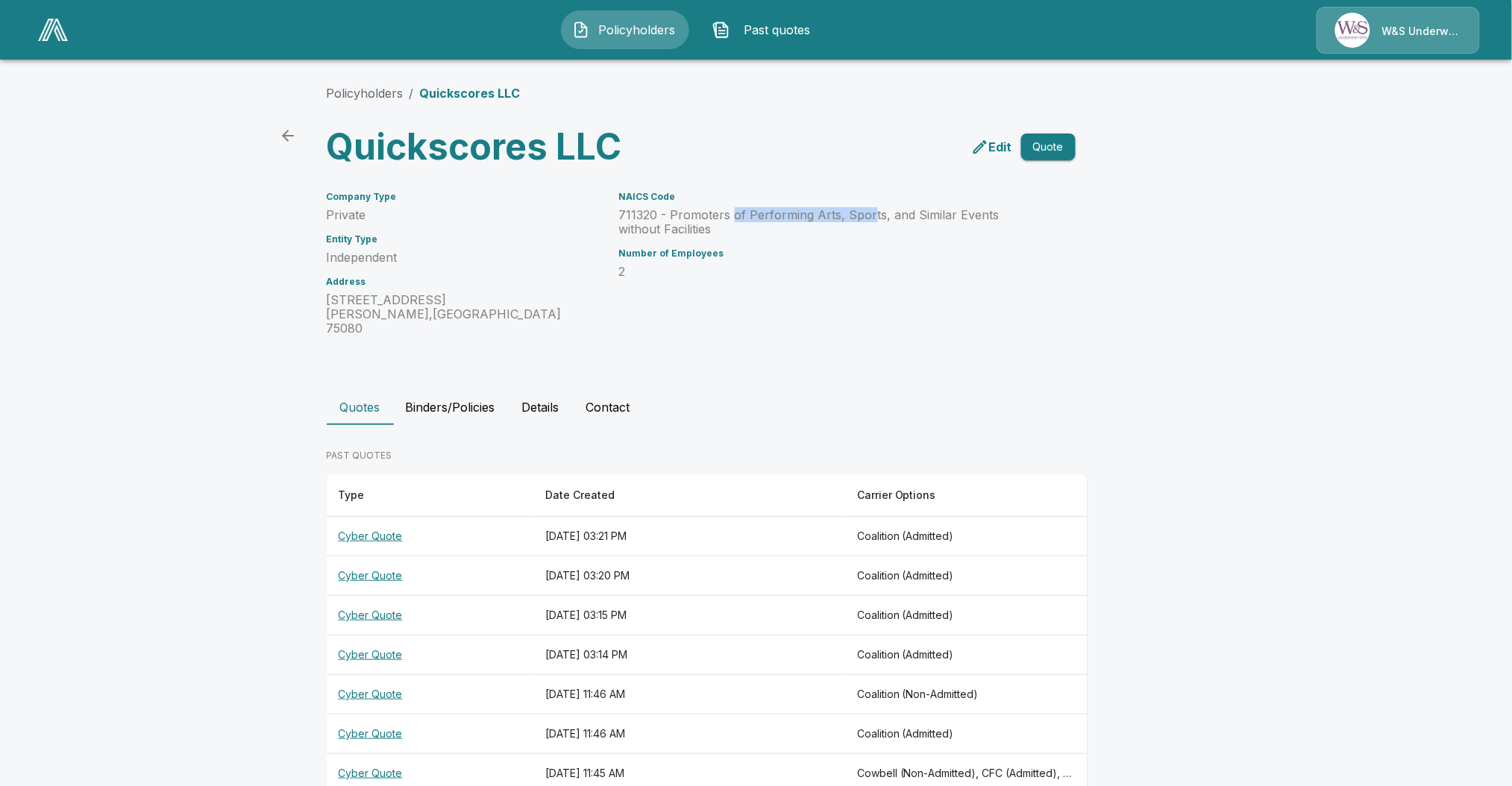
drag, startPoint x: 738, startPoint y: 220, endPoint x: 877, endPoint y: 221, distance: 139.0
click at [877, 221] on p "711320 - Promoters of Performing Arts, Sports, and Similar Events without Facil…" at bounding box center [829, 222] width 420 height 28
